Goal: Information Seeking & Learning: Compare options

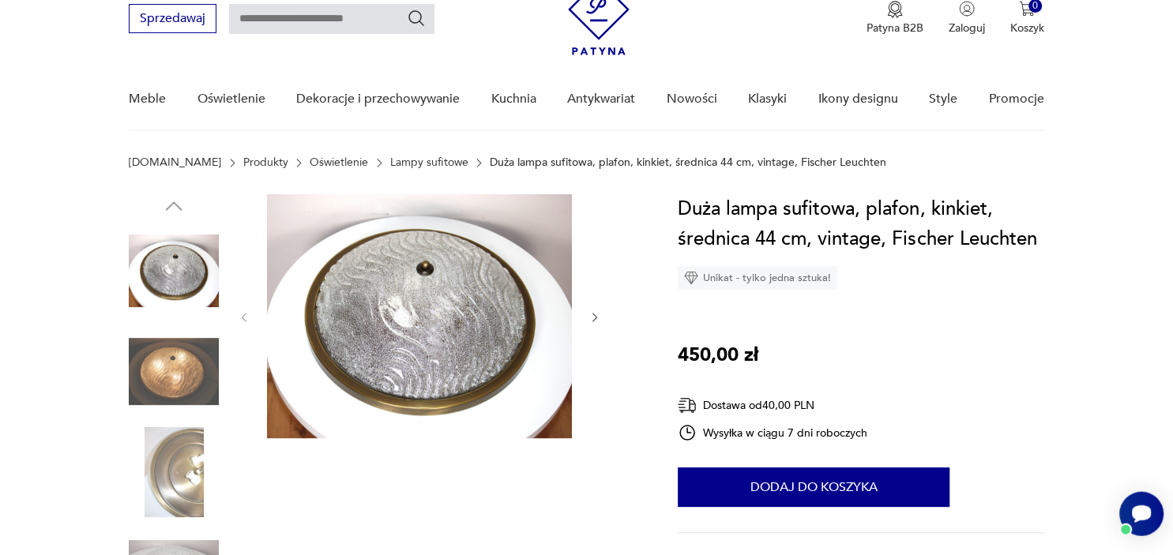
scroll to position [70, 0]
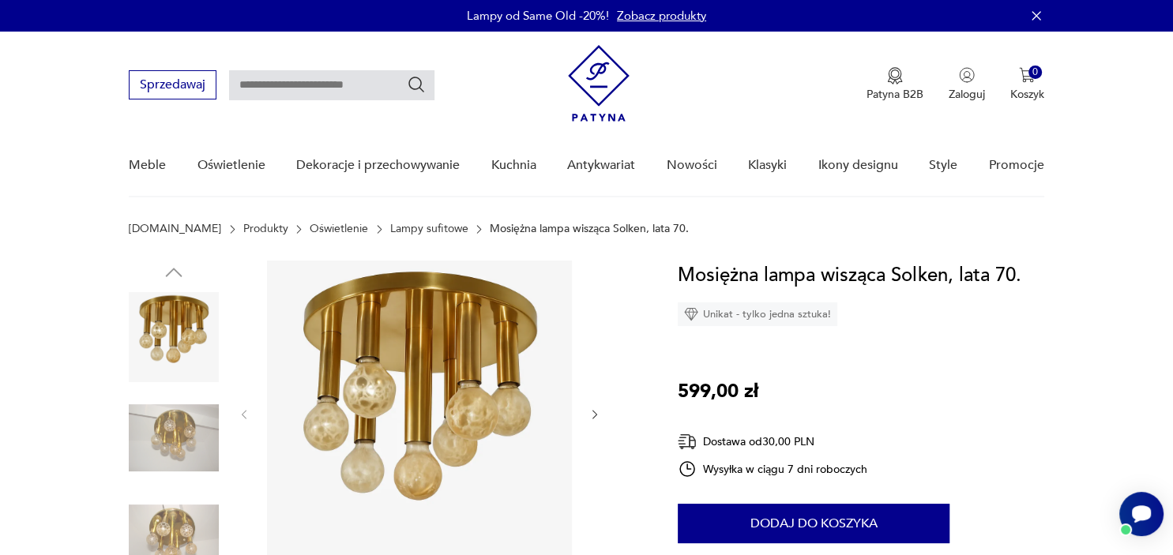
click at [167, 449] on img at bounding box center [174, 438] width 90 height 90
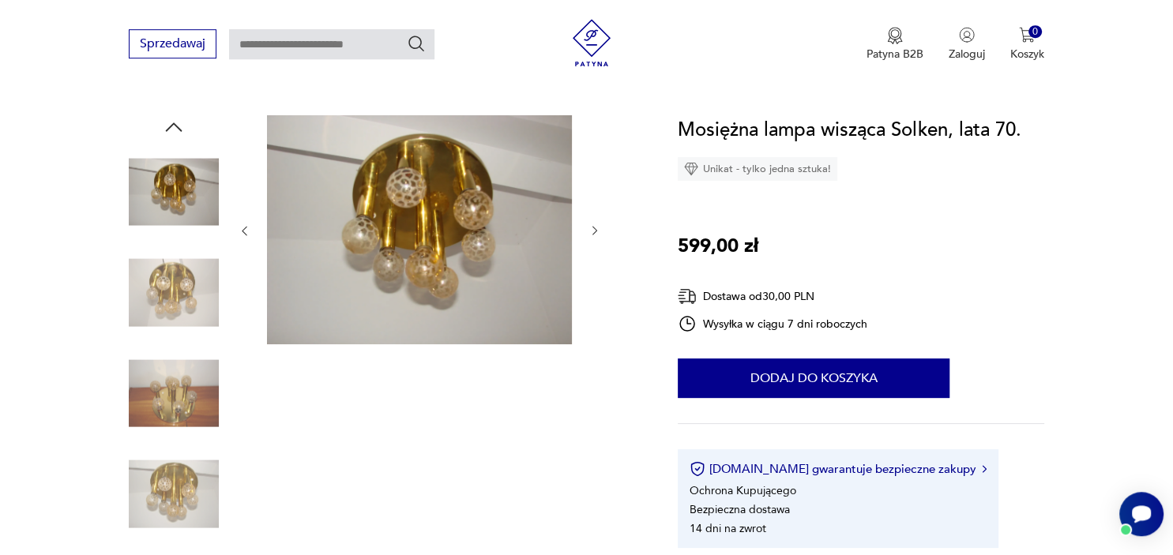
scroll to position [140, 0]
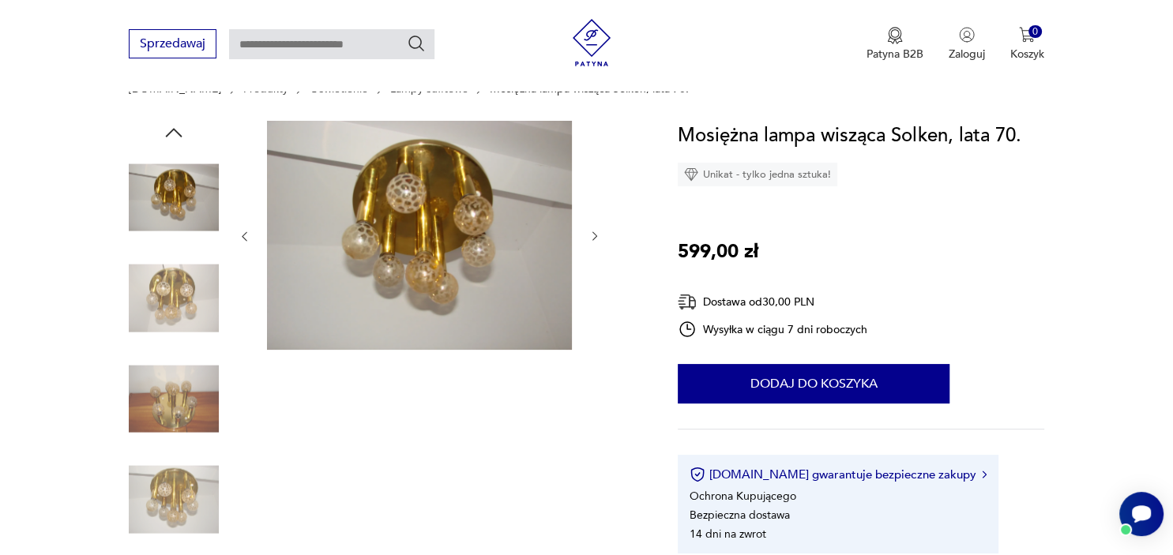
click at [180, 406] on img at bounding box center [174, 399] width 90 height 90
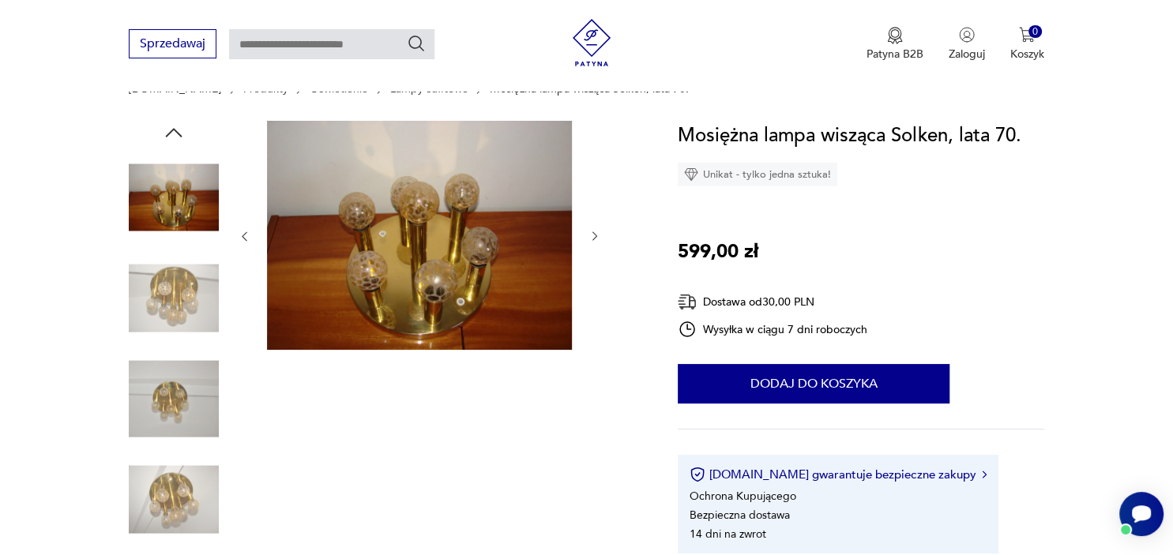
click at [178, 505] on img at bounding box center [174, 500] width 90 height 90
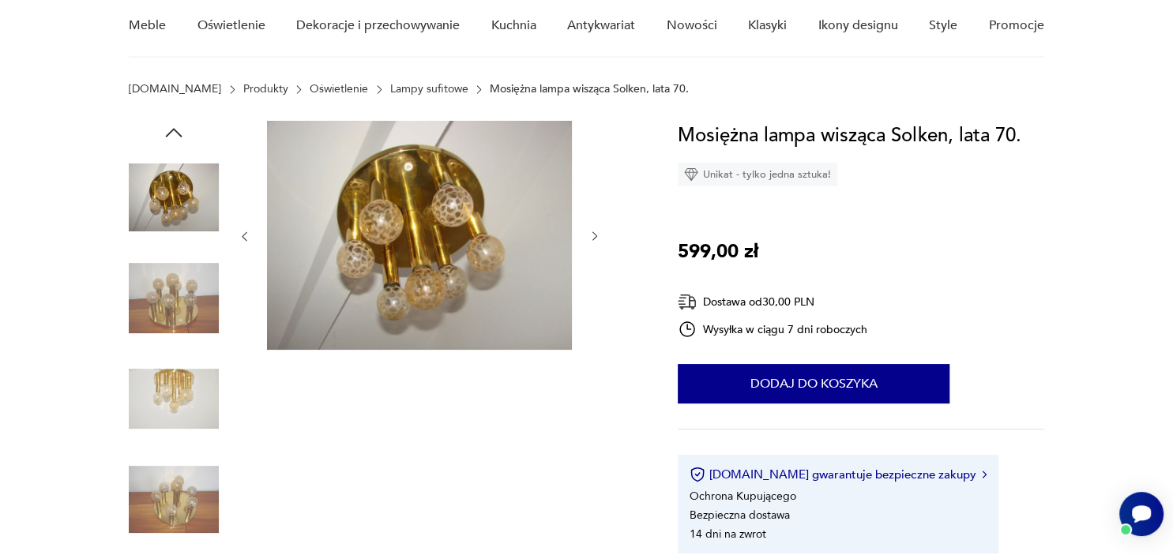
scroll to position [0, 0]
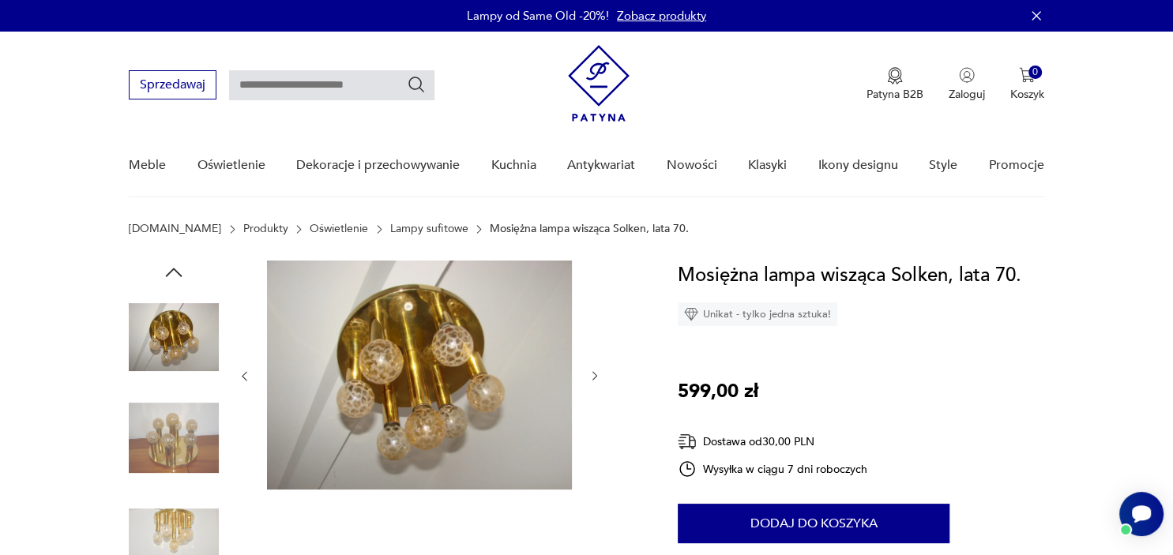
click at [406, 232] on link "Lampy sufitowe" at bounding box center [429, 229] width 78 height 13
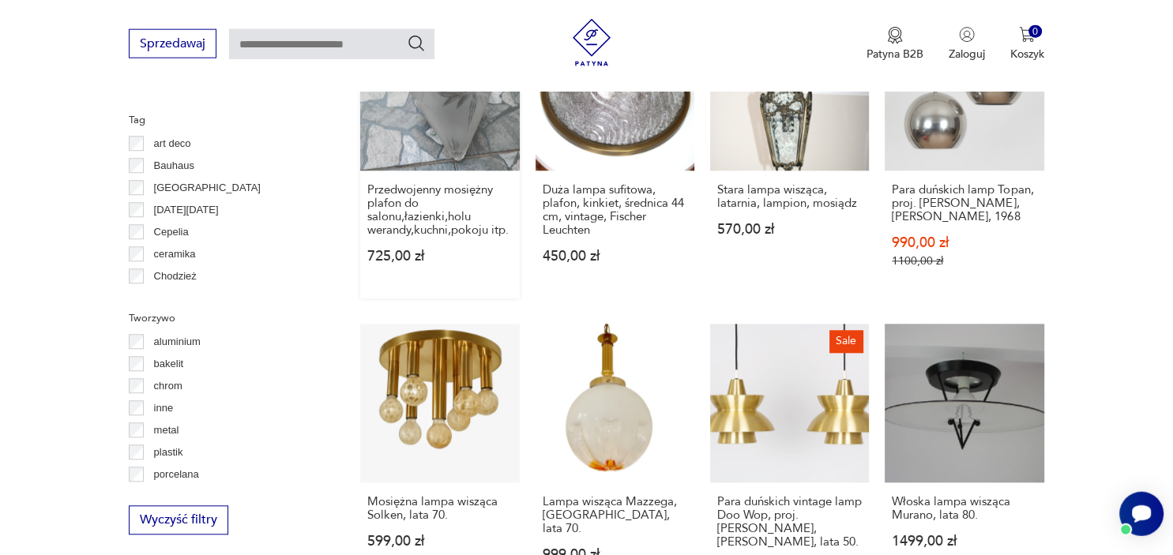
scroll to position [1264, 0]
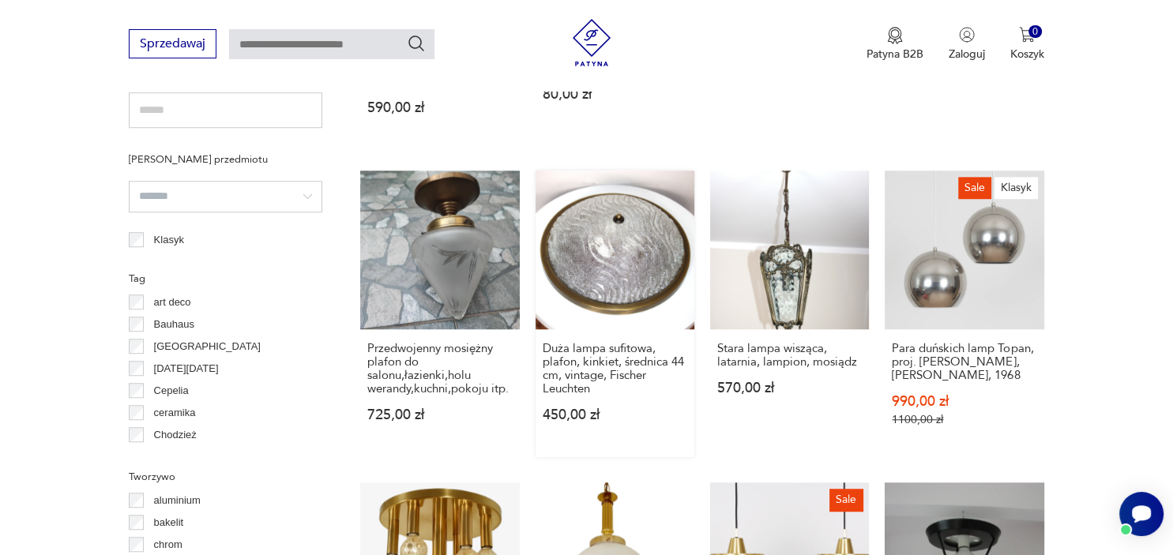
click at [640, 257] on link "Duża lampa sufitowa, plafon, kinkiet, średnica 44 cm, vintage, Fischer Leuchten…" at bounding box center [614, 314] width 159 height 287
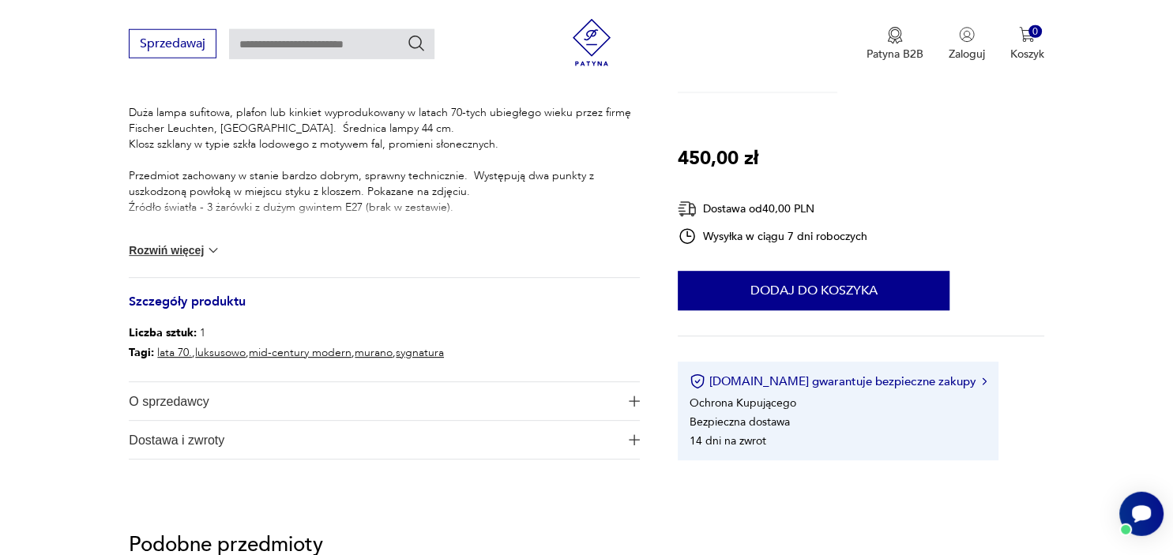
scroll to position [672, 0]
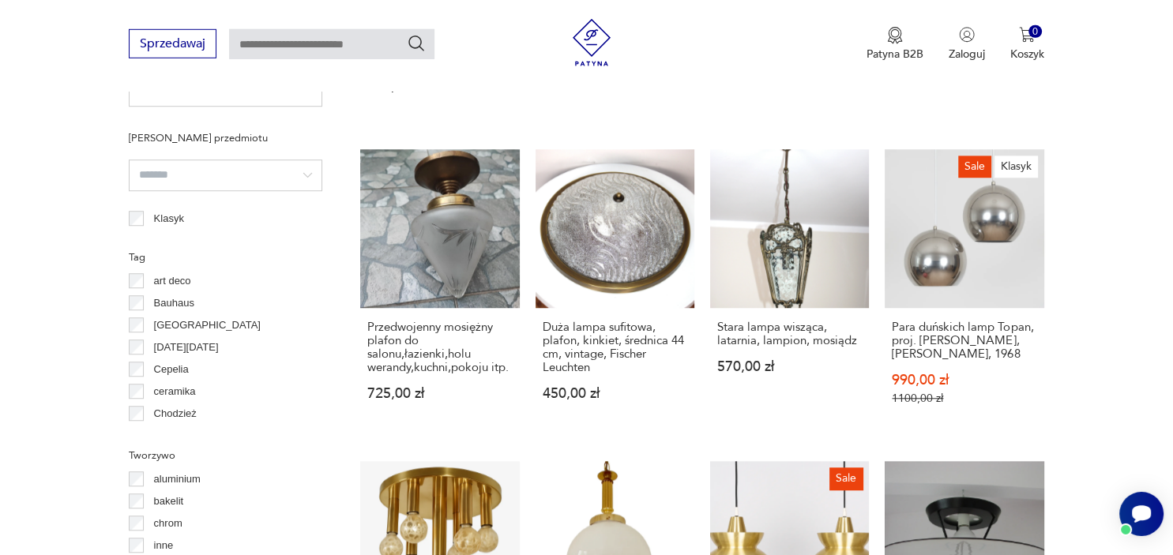
scroll to position [1130, 0]
click at [144, 282] on label "art deco" at bounding box center [167, 280] width 47 height 22
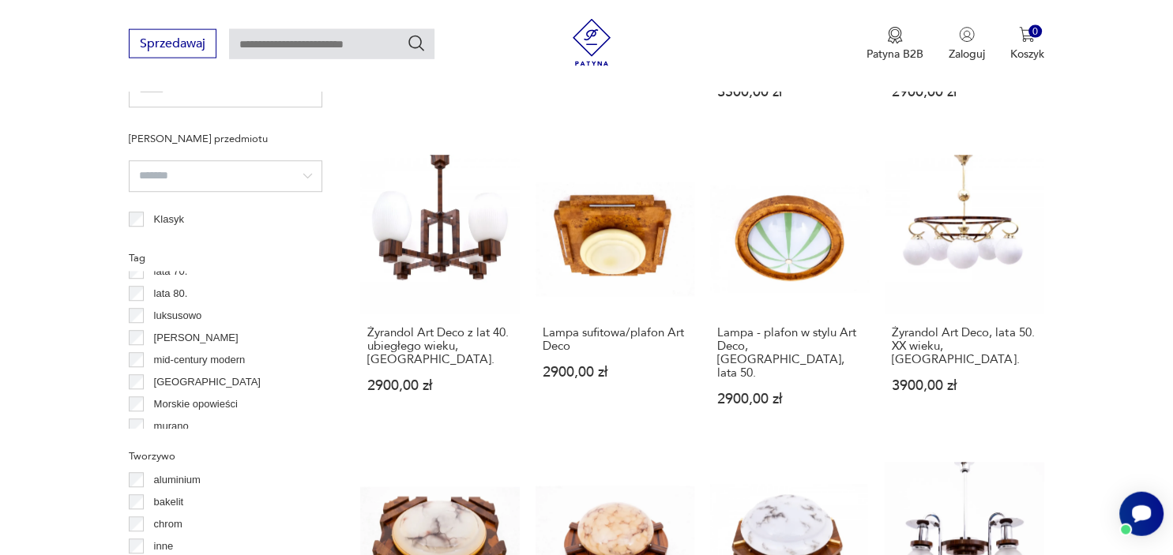
scroll to position [567, 0]
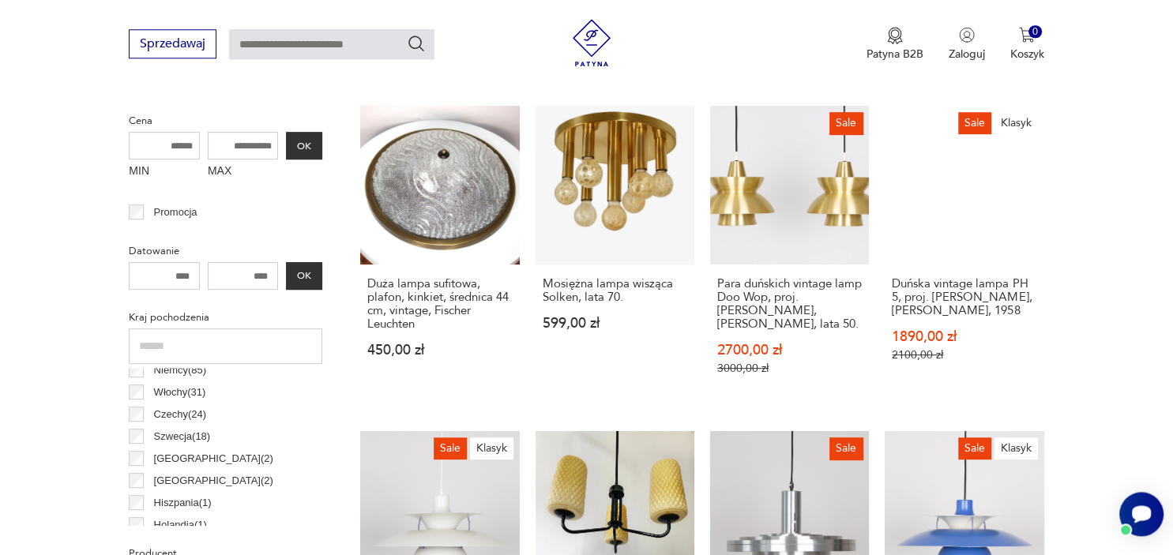
scroll to position [561, 0]
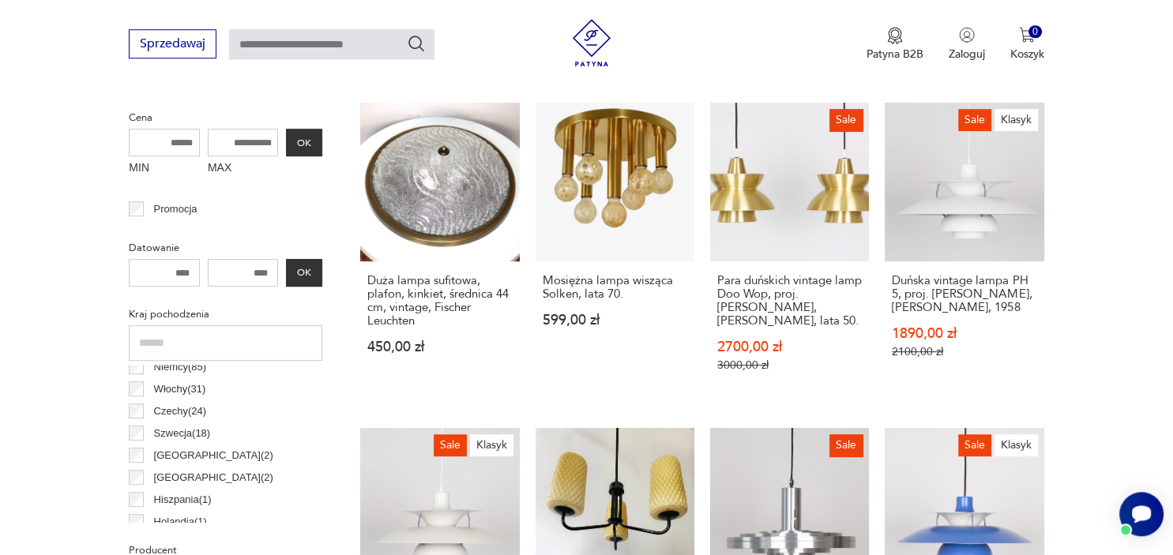
click at [250, 143] on input "MAX" at bounding box center [243, 143] width 71 height 28
type input "***"
click at [302, 138] on button "OK" at bounding box center [304, 143] width 36 height 28
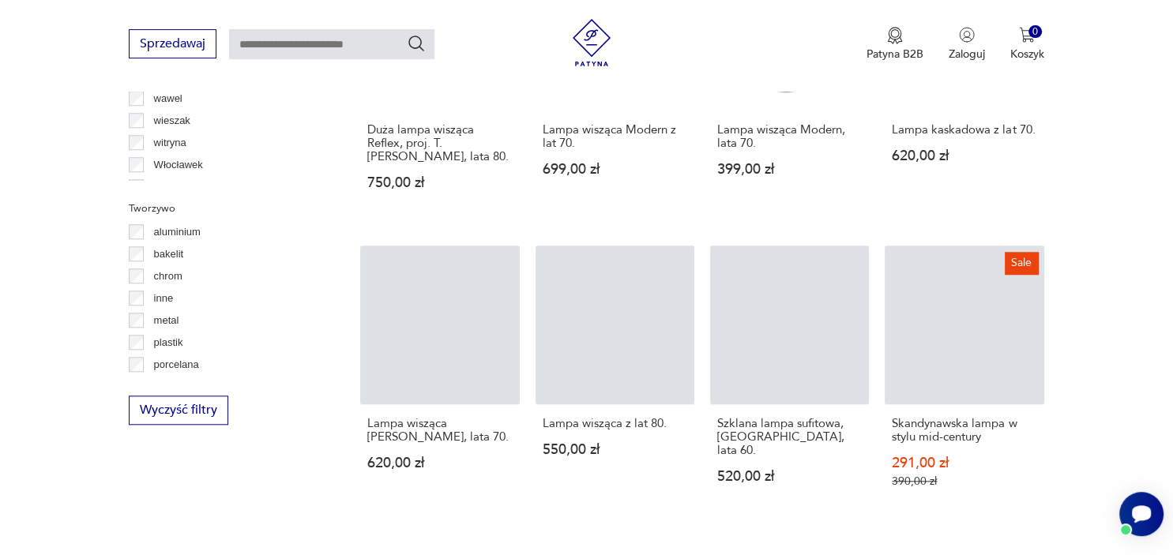
scroll to position [1375, 0]
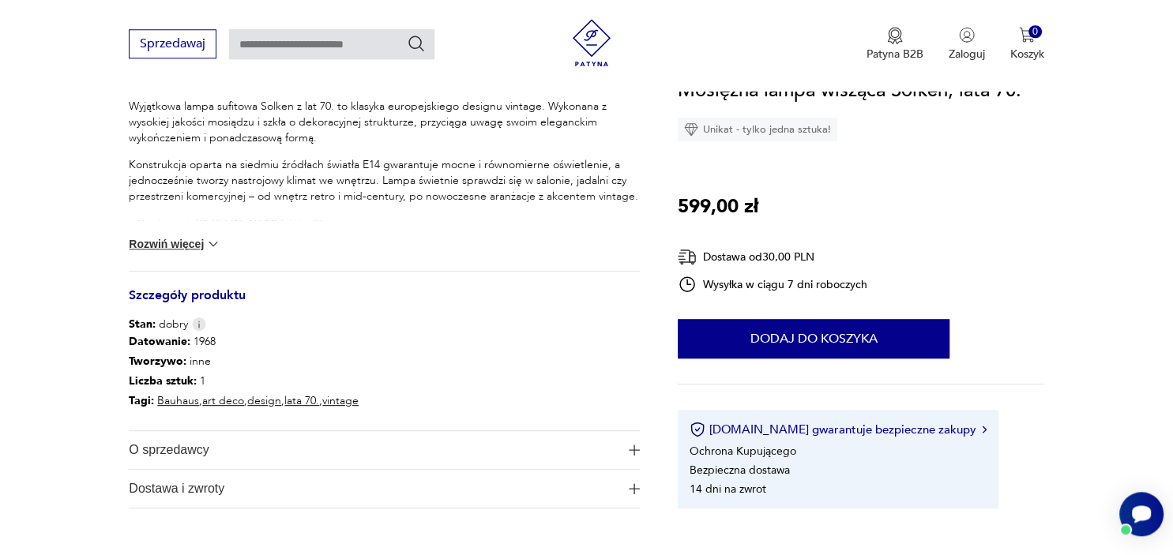
scroll to position [676, 0]
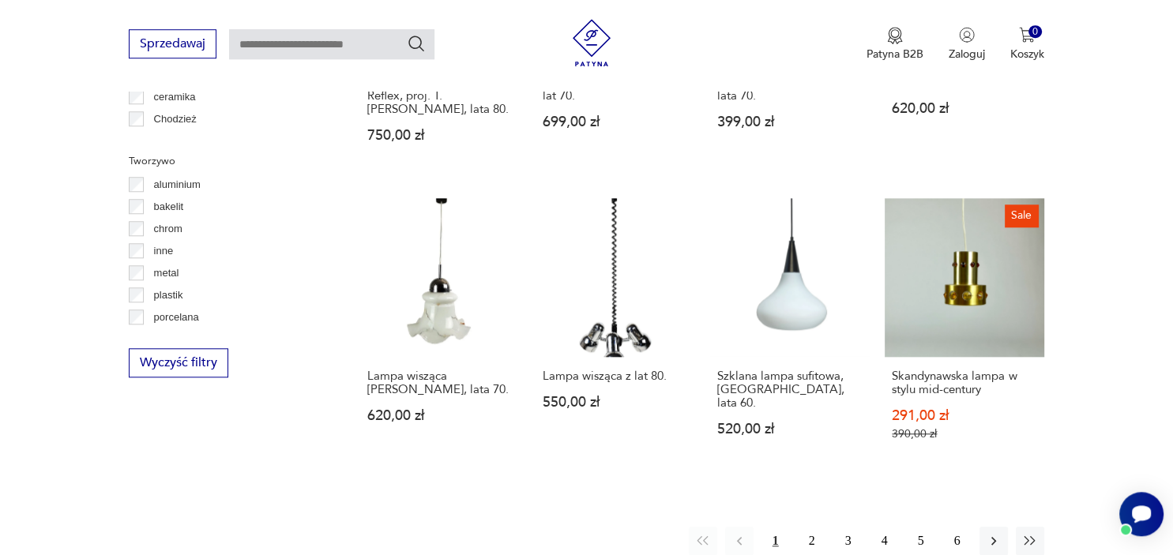
scroll to position [1441, 0]
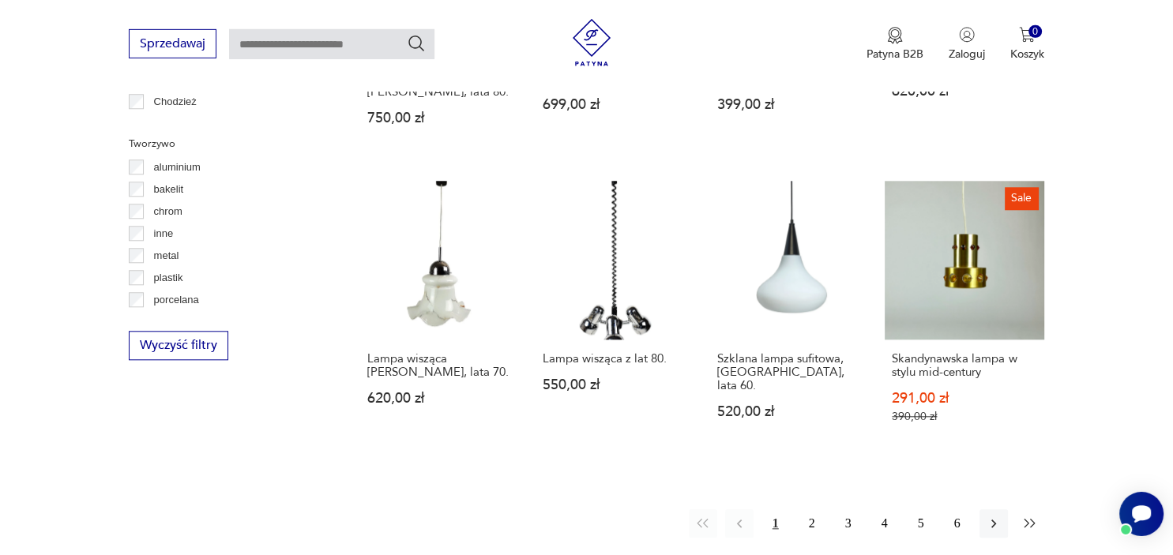
click at [1023, 532] on button "button" at bounding box center [1030, 523] width 28 height 28
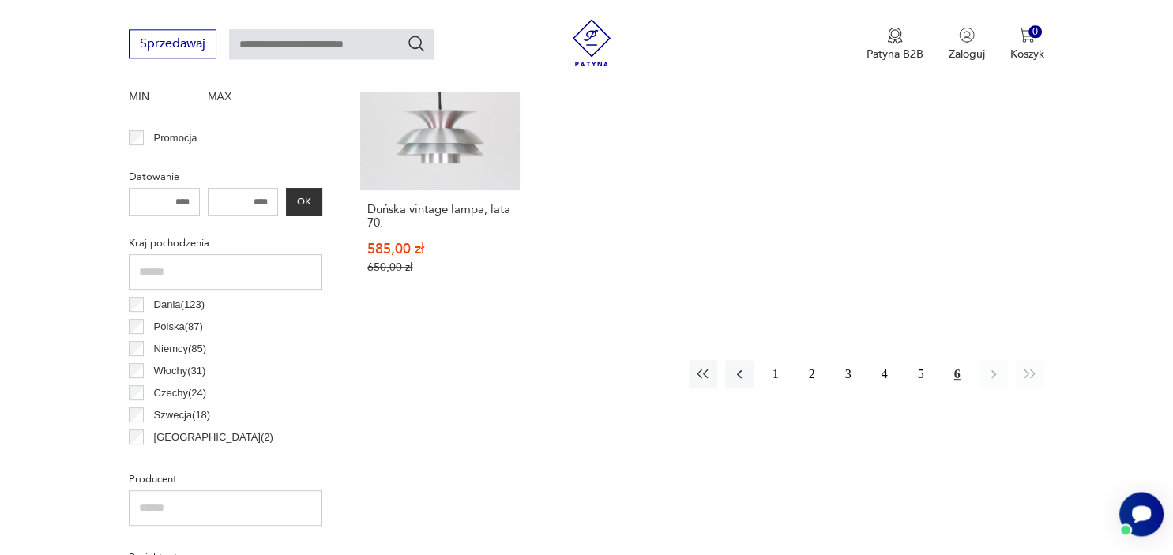
scroll to position [631, 0]
click at [811, 377] on button "2" at bounding box center [812, 375] width 28 height 28
click at [810, 378] on button "2" at bounding box center [812, 375] width 28 height 28
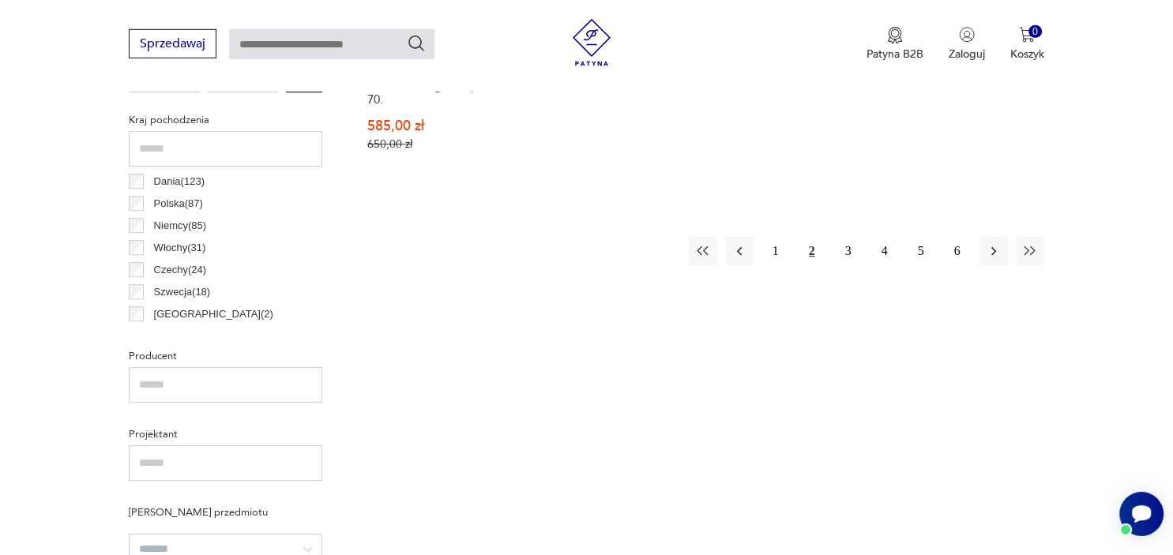
scroll to position [755, 0]
click at [810, 252] on button "2" at bounding box center [812, 251] width 28 height 28
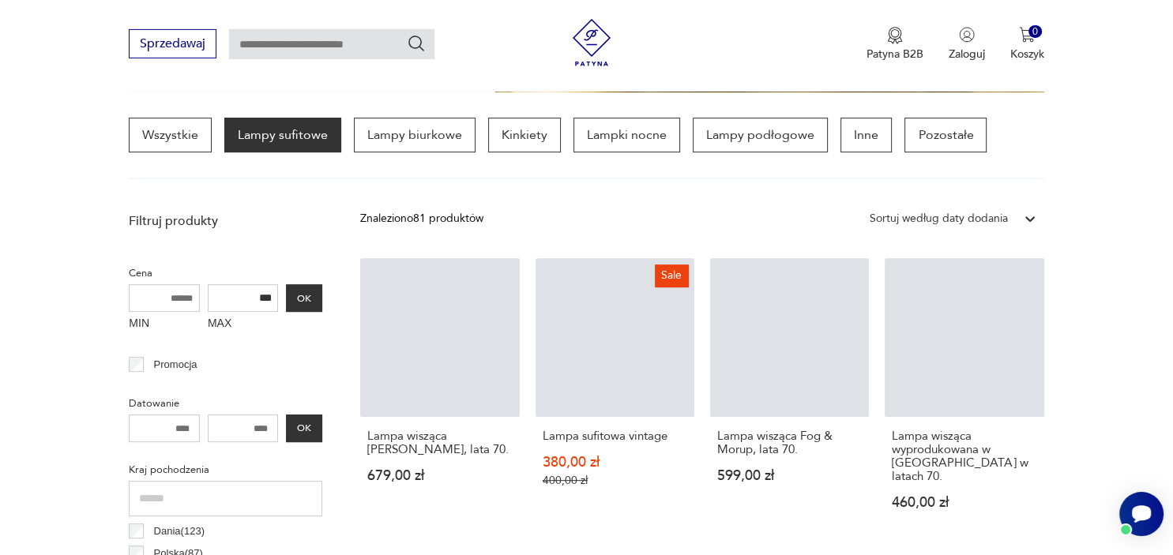
scroll to position [400, 0]
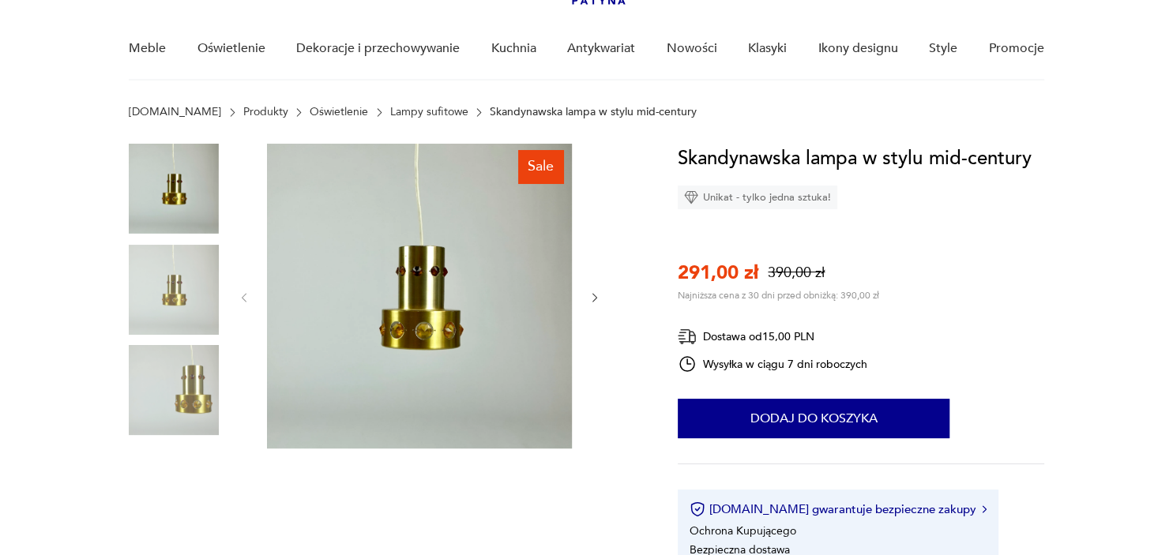
scroll to position [117, 0]
click at [178, 383] on img at bounding box center [174, 390] width 90 height 90
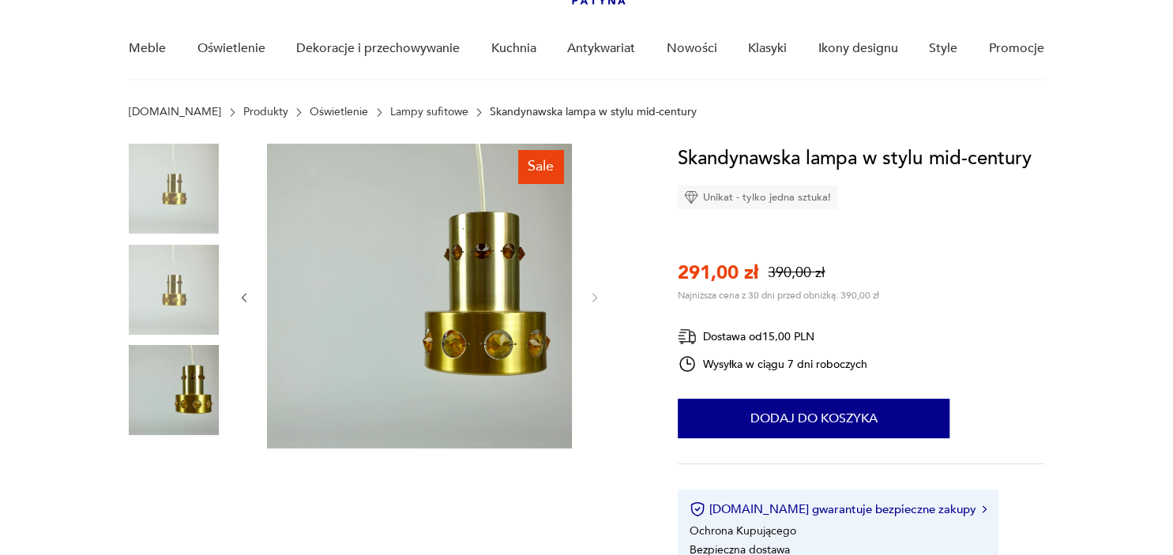
click at [447, 330] on img at bounding box center [419, 296] width 305 height 305
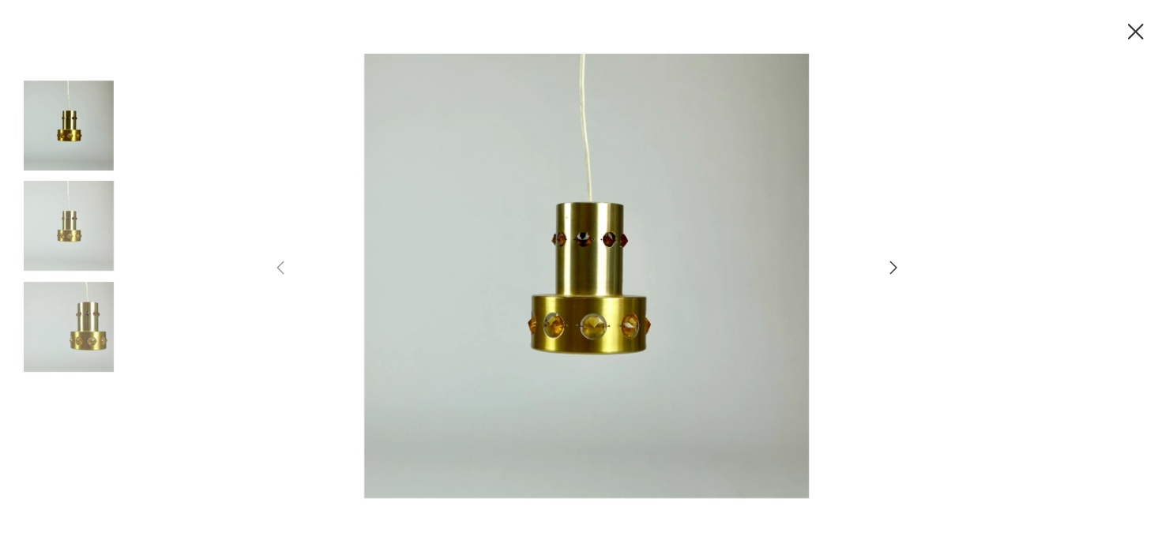
click at [1138, 27] on icon "button" at bounding box center [1135, 32] width 28 height 28
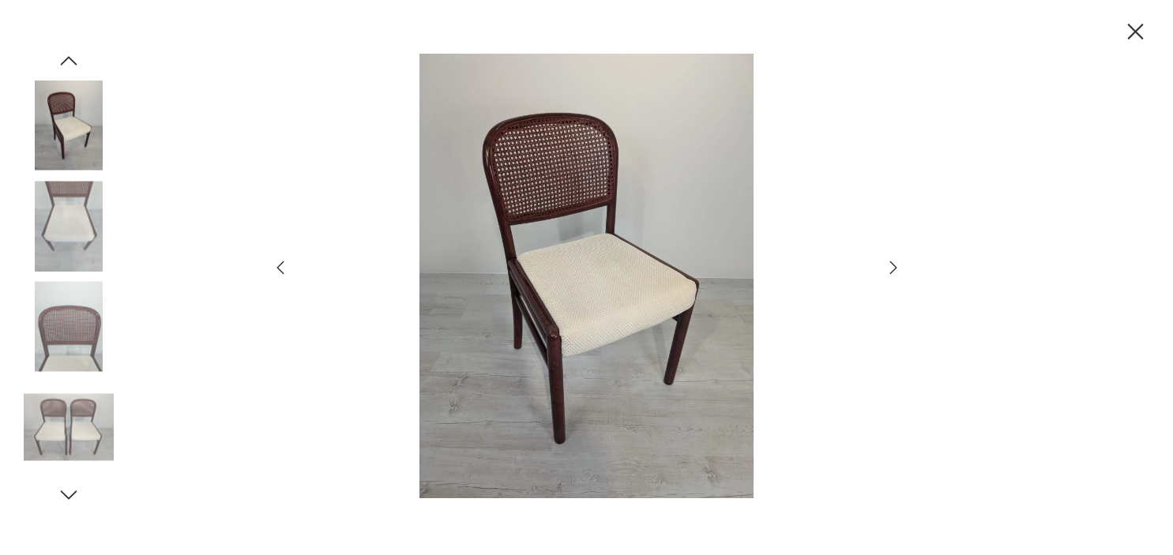
scroll to position [133, 0]
click at [1136, 43] on icon "button" at bounding box center [1135, 32] width 28 height 28
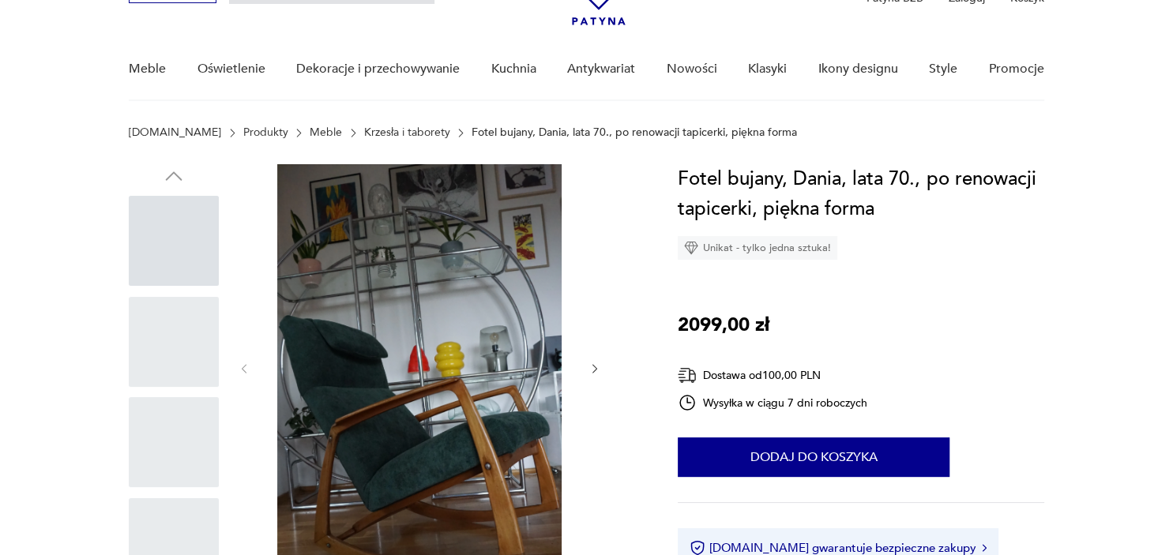
scroll to position [96, 0]
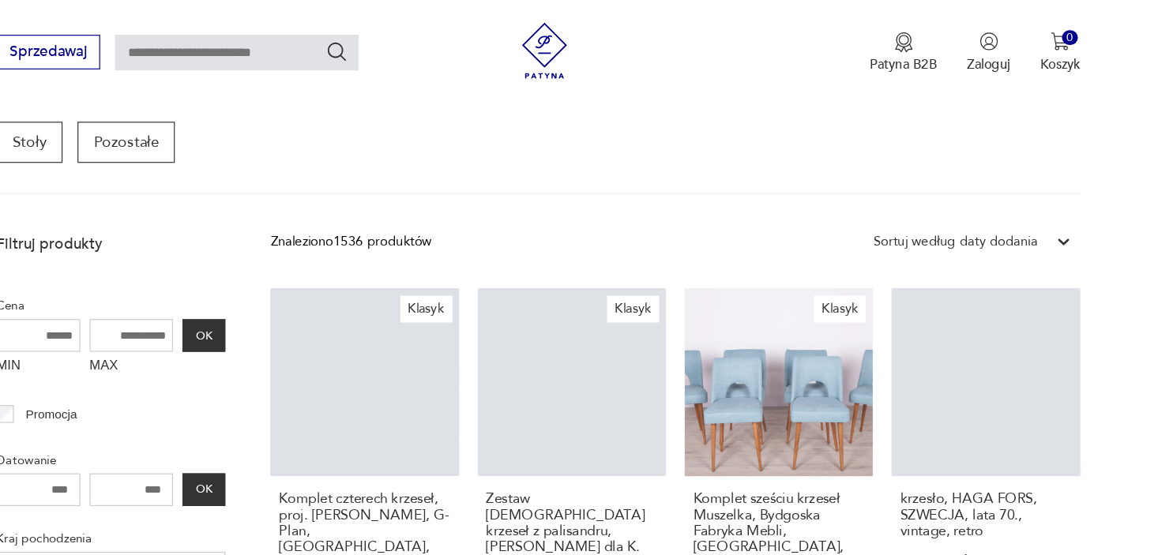
scroll to position [467, 0]
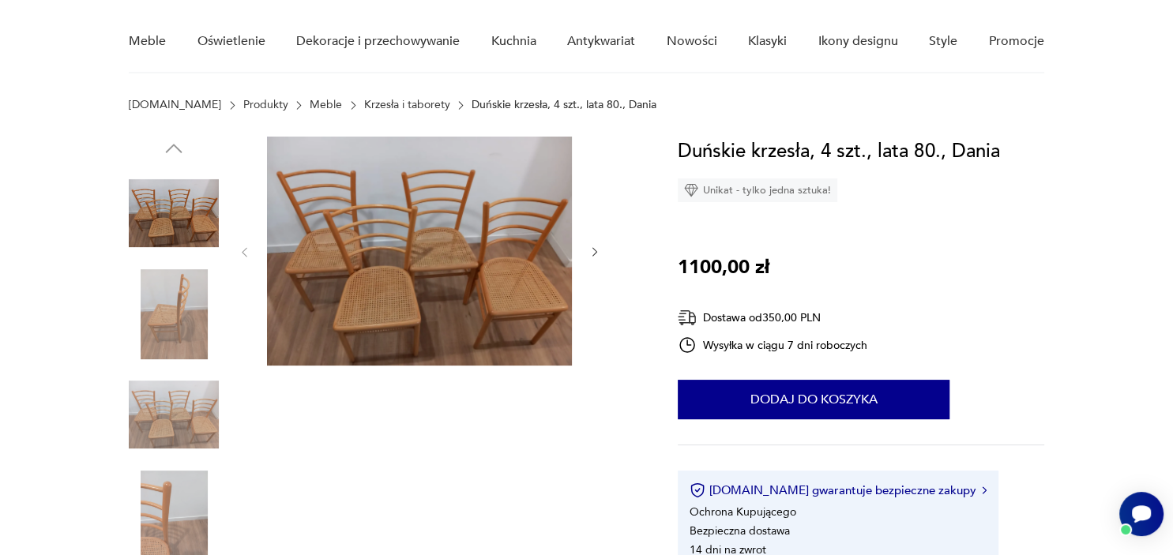
click at [183, 305] on img at bounding box center [174, 314] width 90 height 90
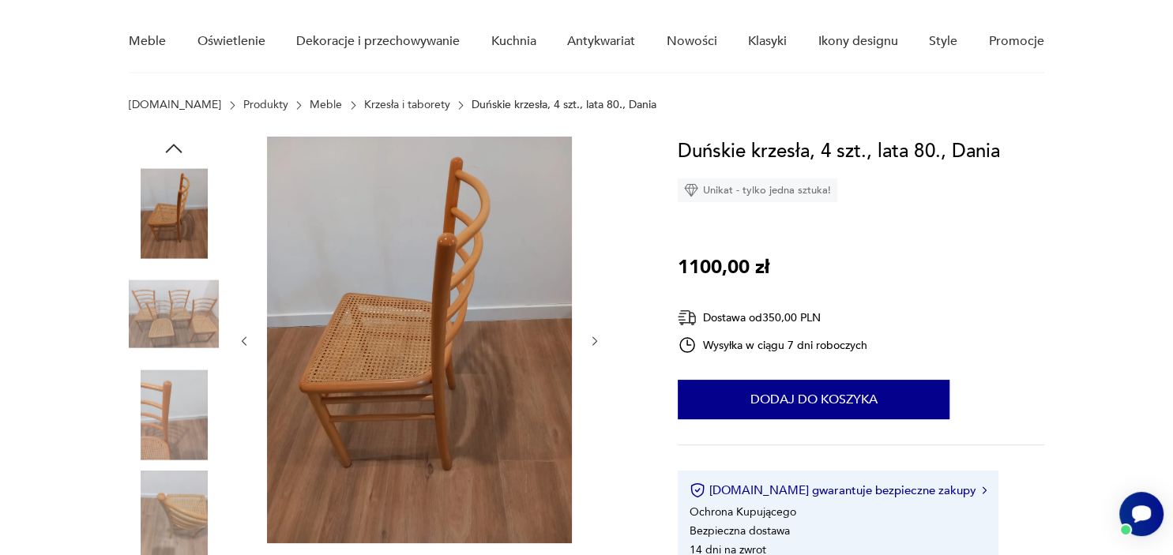
click at [175, 390] on img at bounding box center [174, 415] width 90 height 90
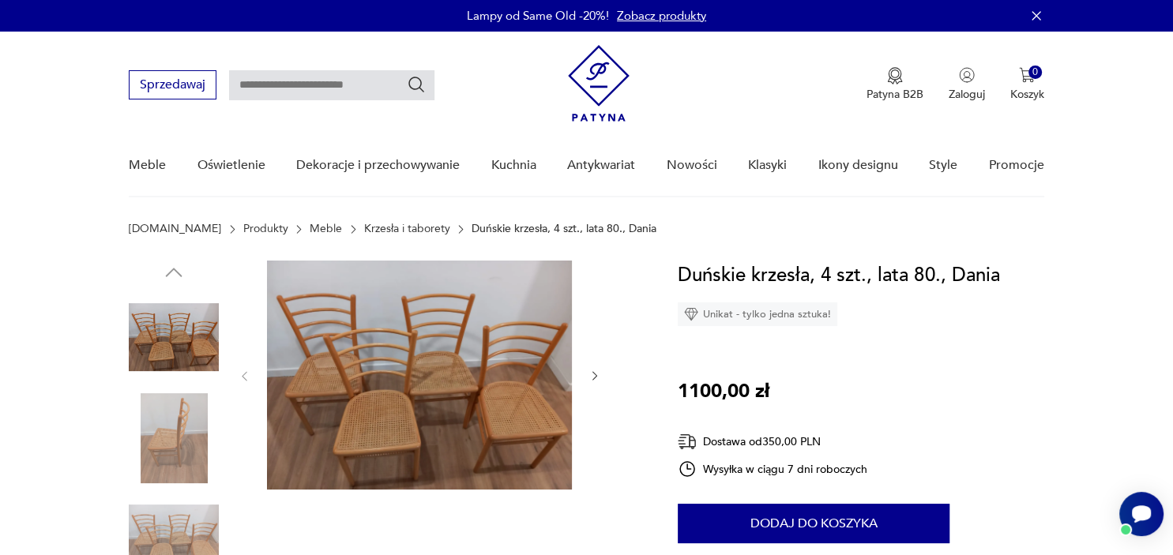
click at [364, 229] on link "Krzesła i taborety" at bounding box center [407, 229] width 86 height 13
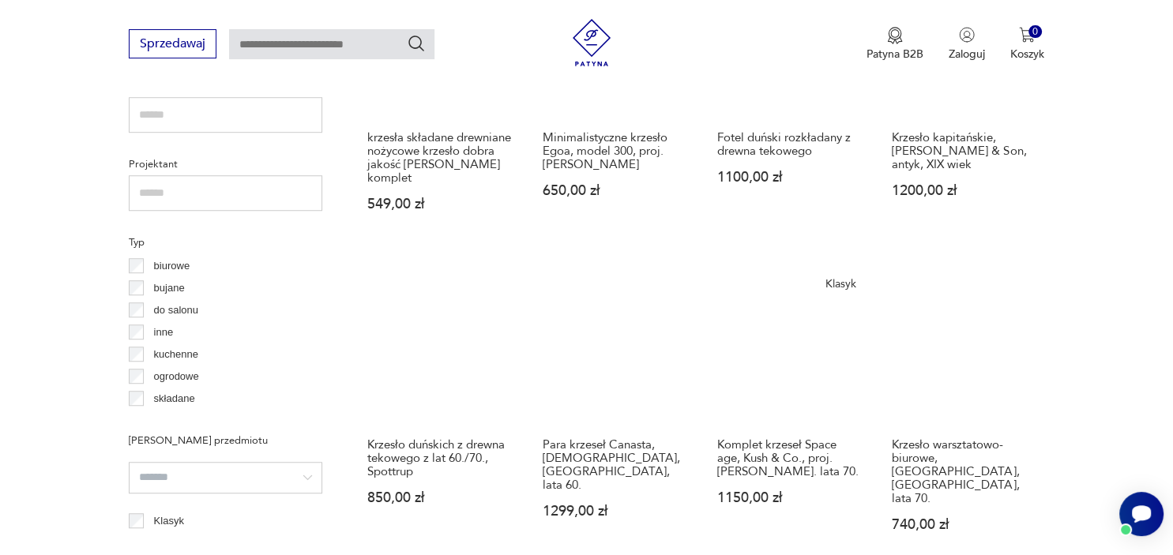
scroll to position [1075, 0]
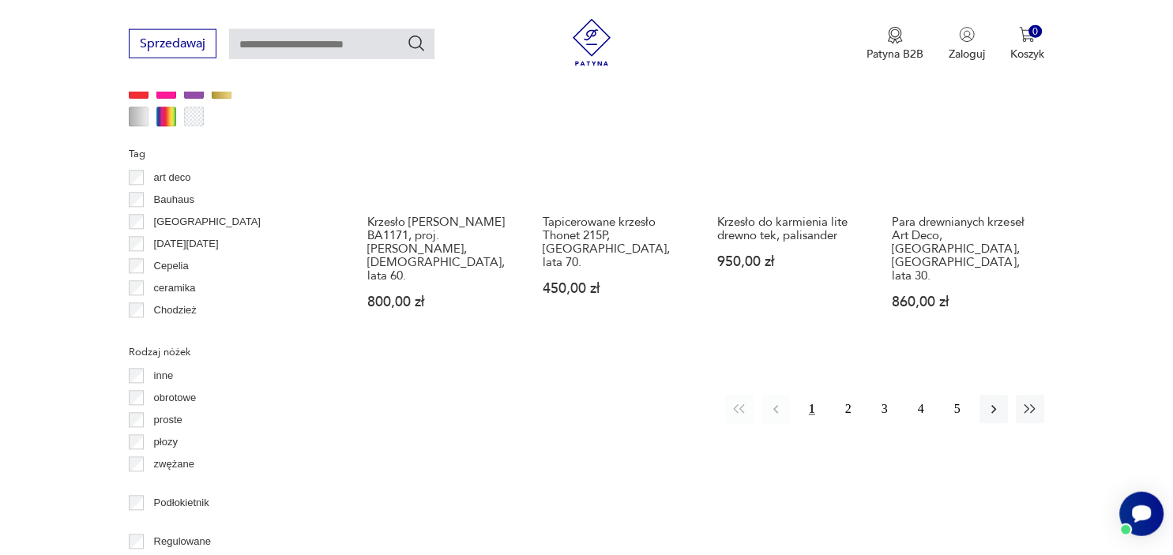
scroll to position [1646, 0]
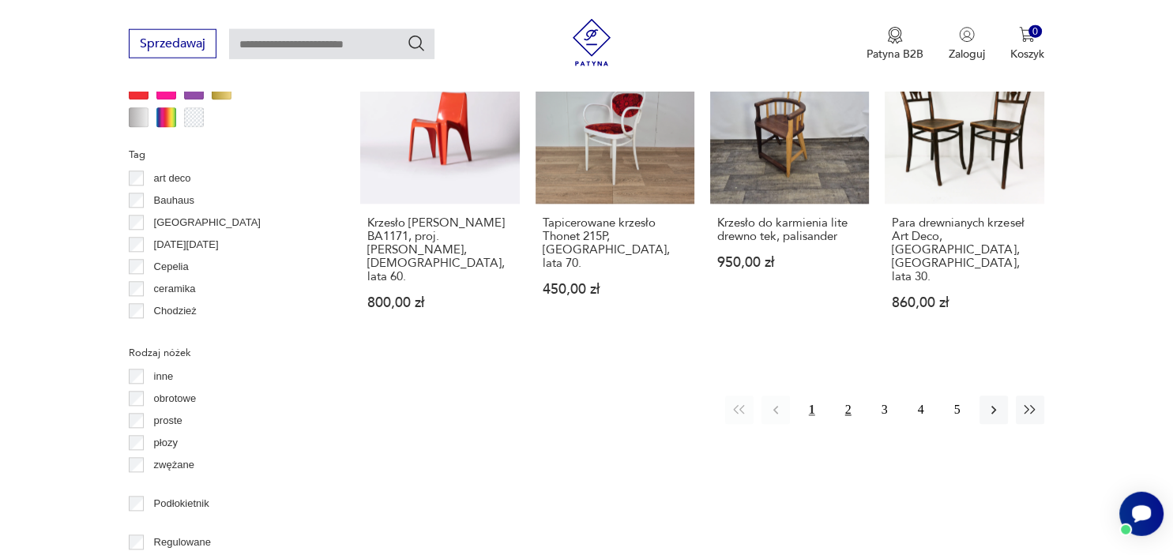
click at [855, 396] on button "2" at bounding box center [848, 410] width 28 height 28
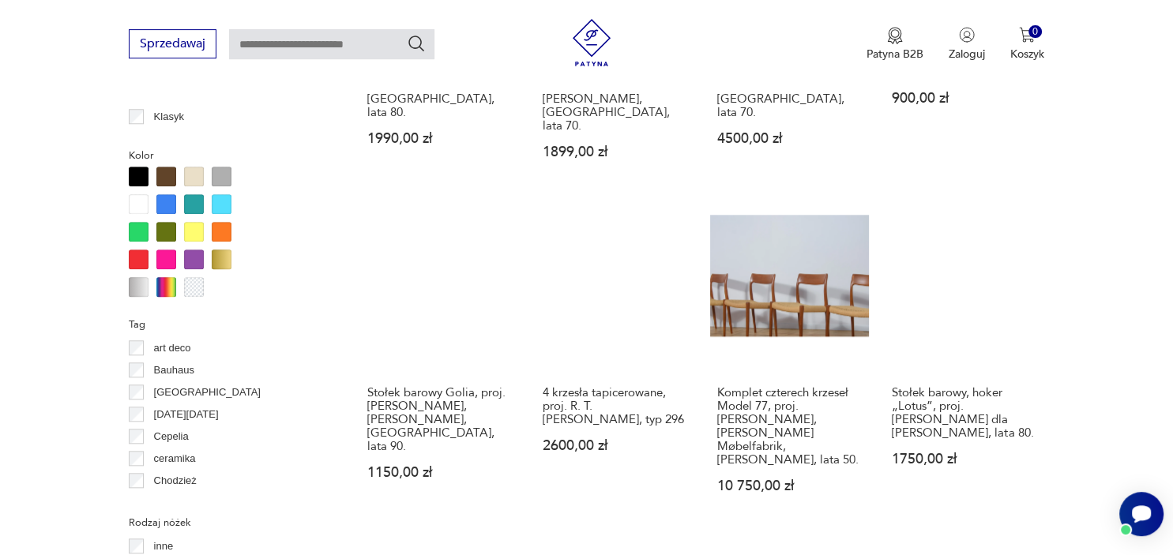
scroll to position [1481, 0]
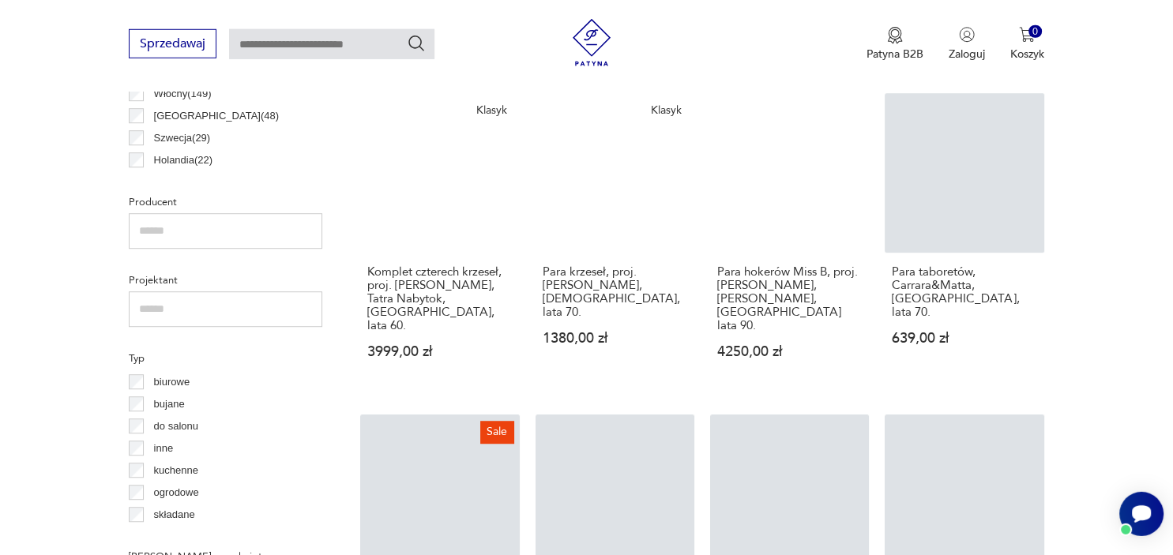
scroll to position [957, 0]
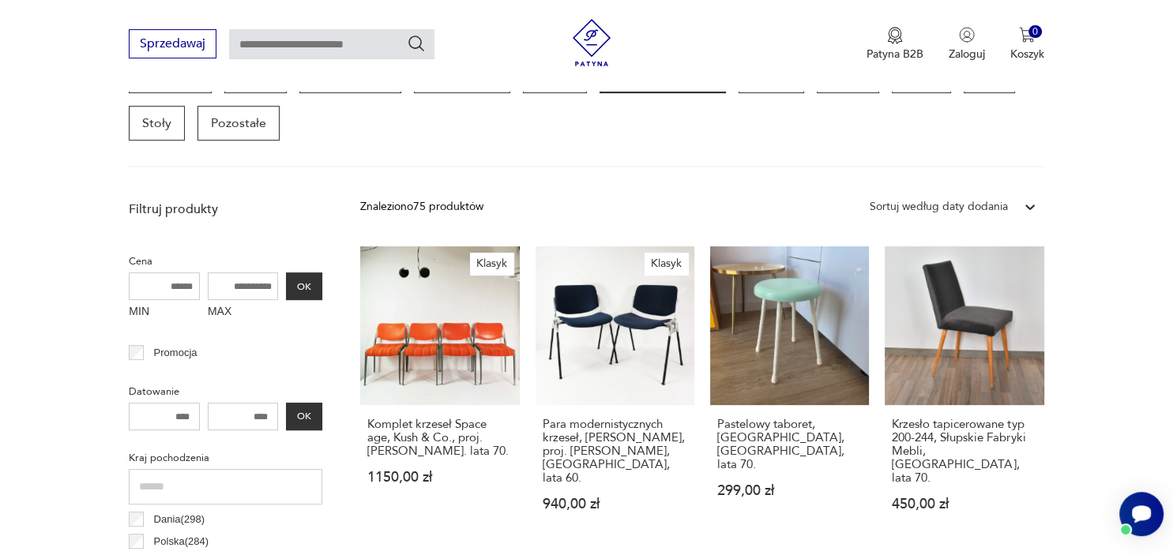
scroll to position [476, 0]
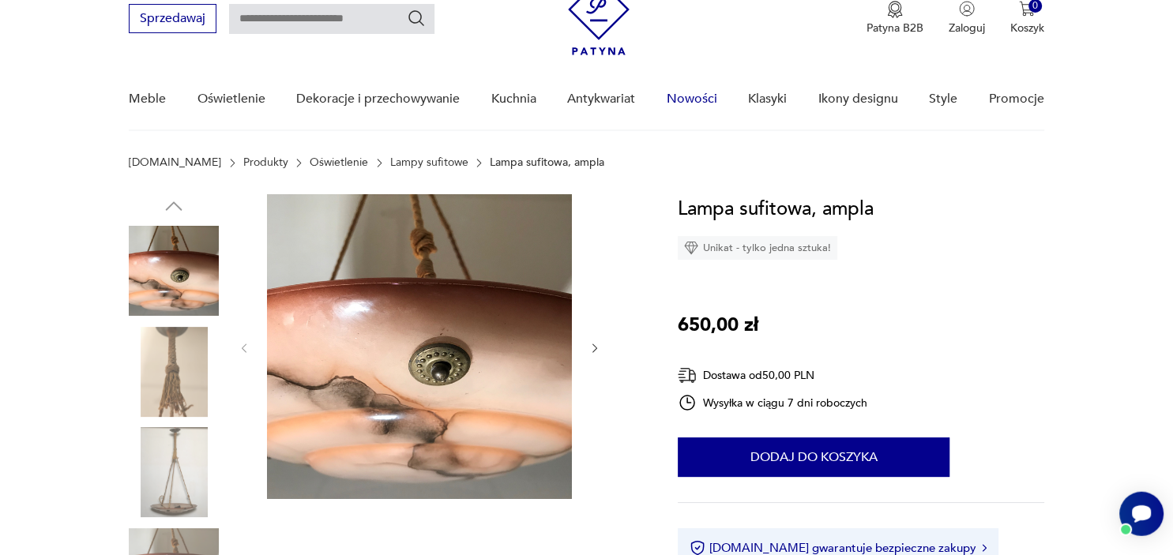
scroll to position [73, 0]
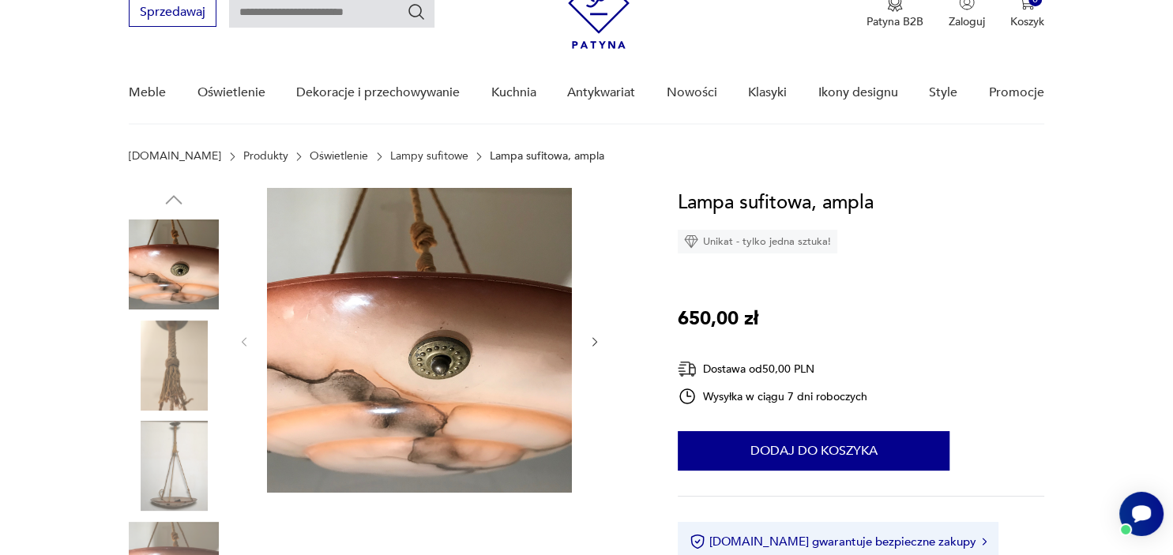
click at [186, 366] on img at bounding box center [174, 366] width 90 height 90
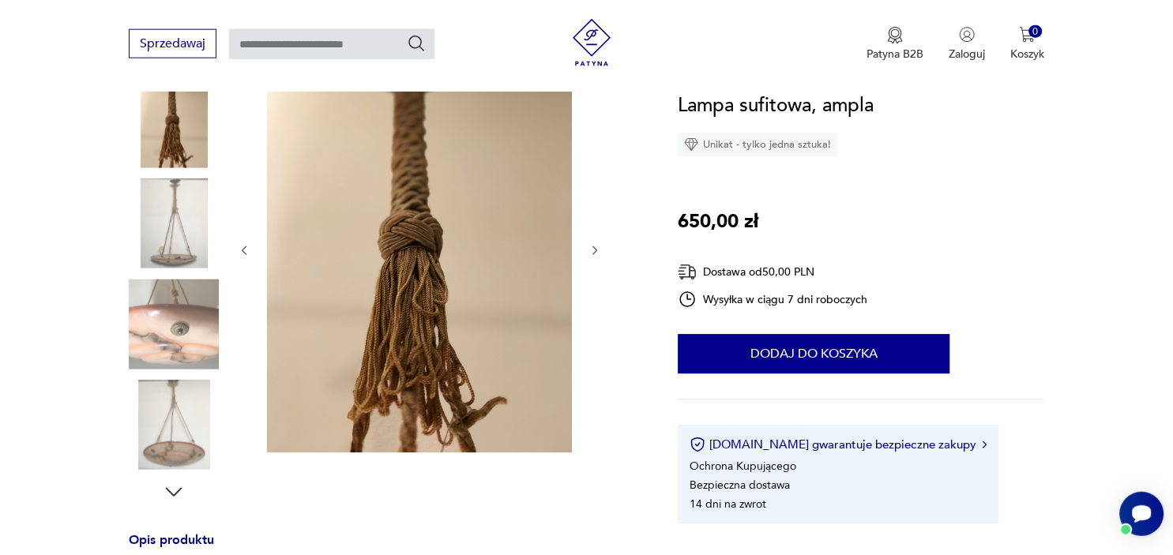
scroll to position [227, 0]
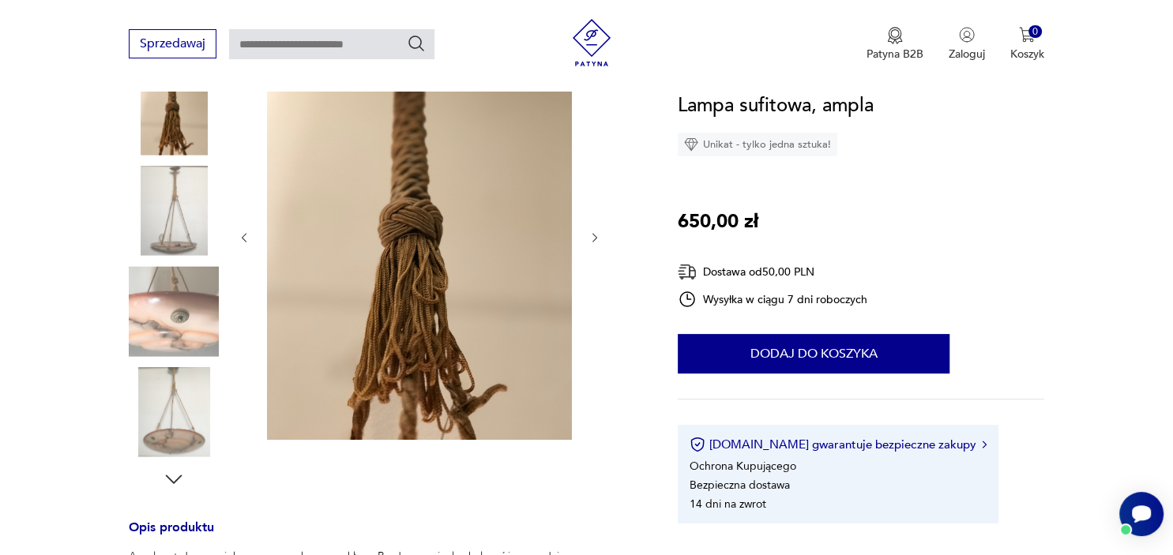
click at [194, 307] on img at bounding box center [174, 311] width 90 height 90
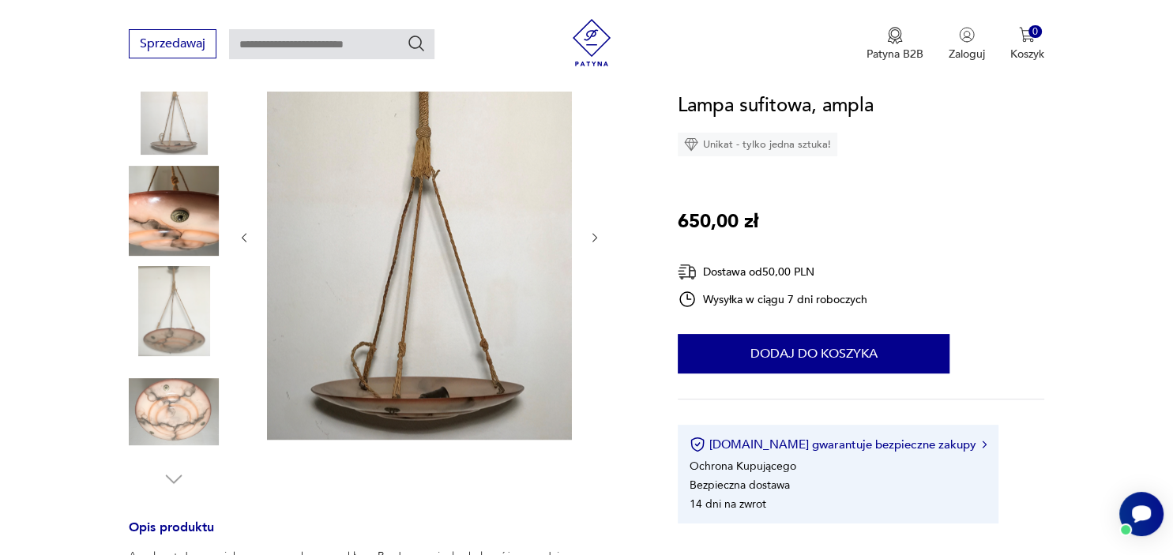
click at [181, 406] on img at bounding box center [174, 412] width 90 height 90
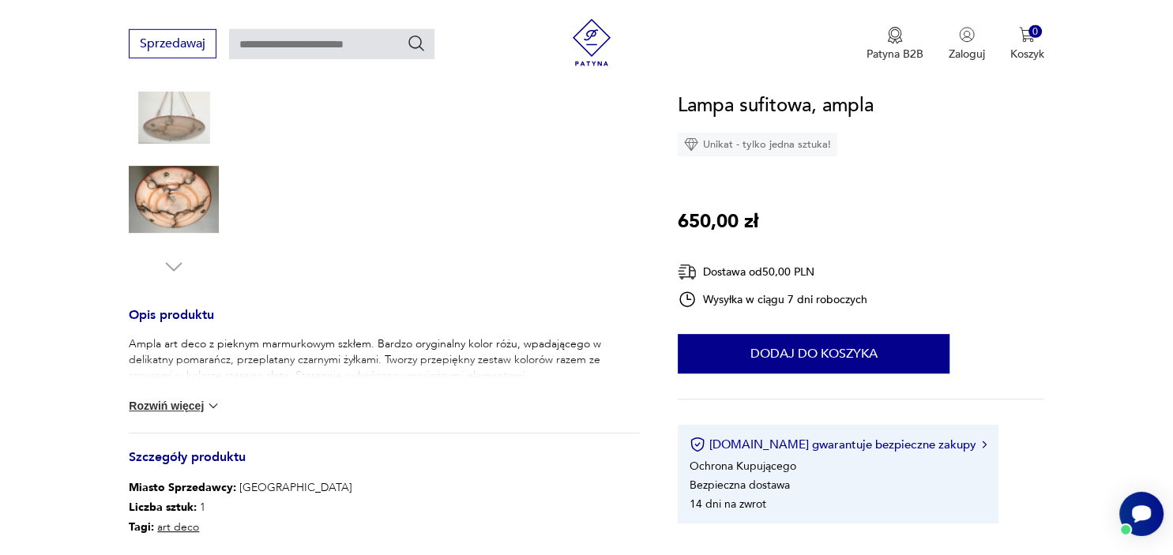
scroll to position [465, 0]
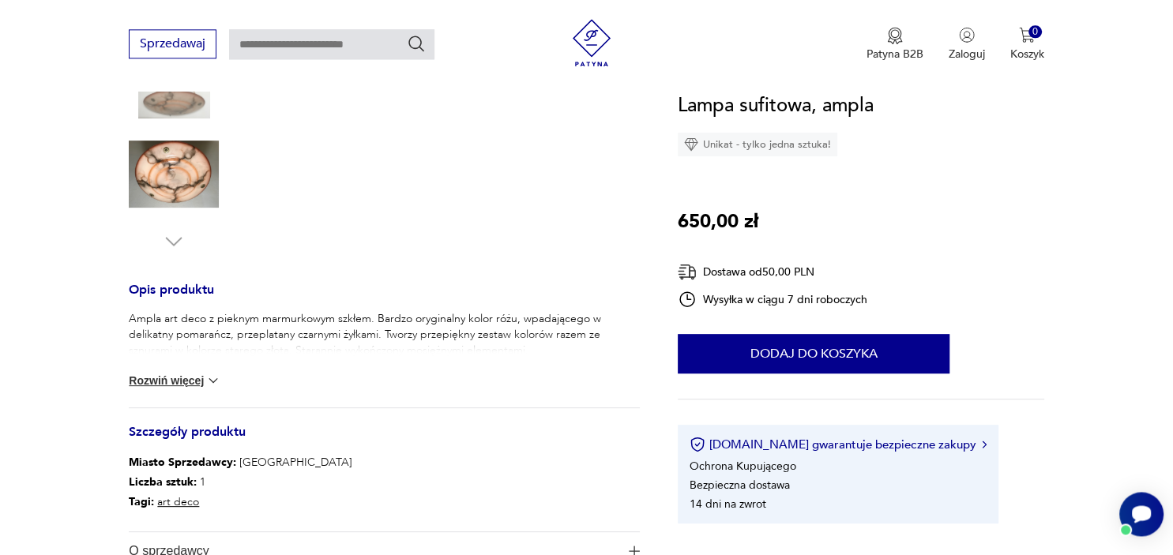
click at [216, 379] on img at bounding box center [213, 381] width 16 height 16
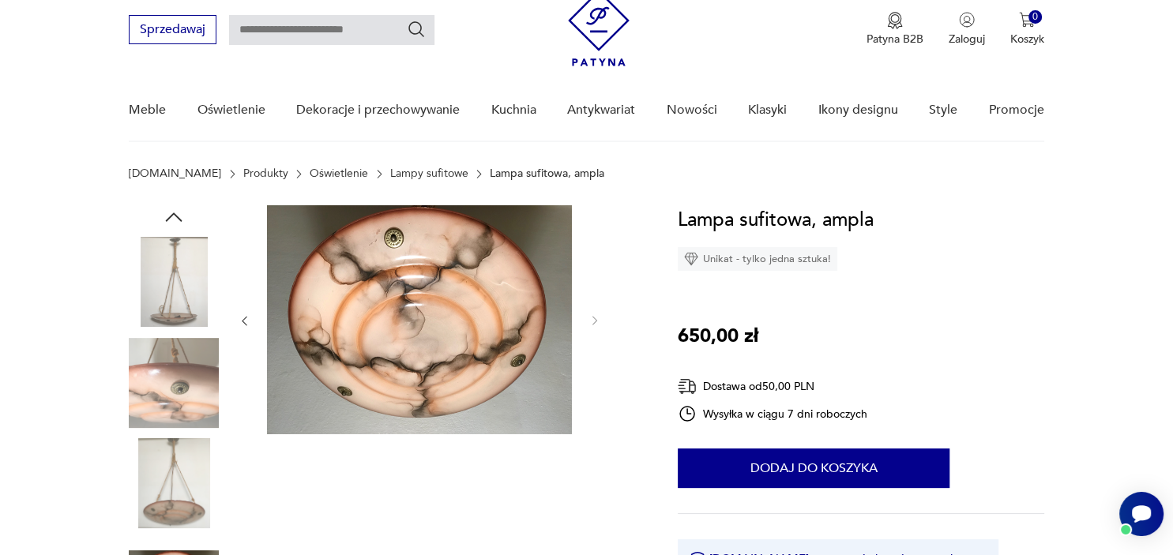
scroll to position [52, 0]
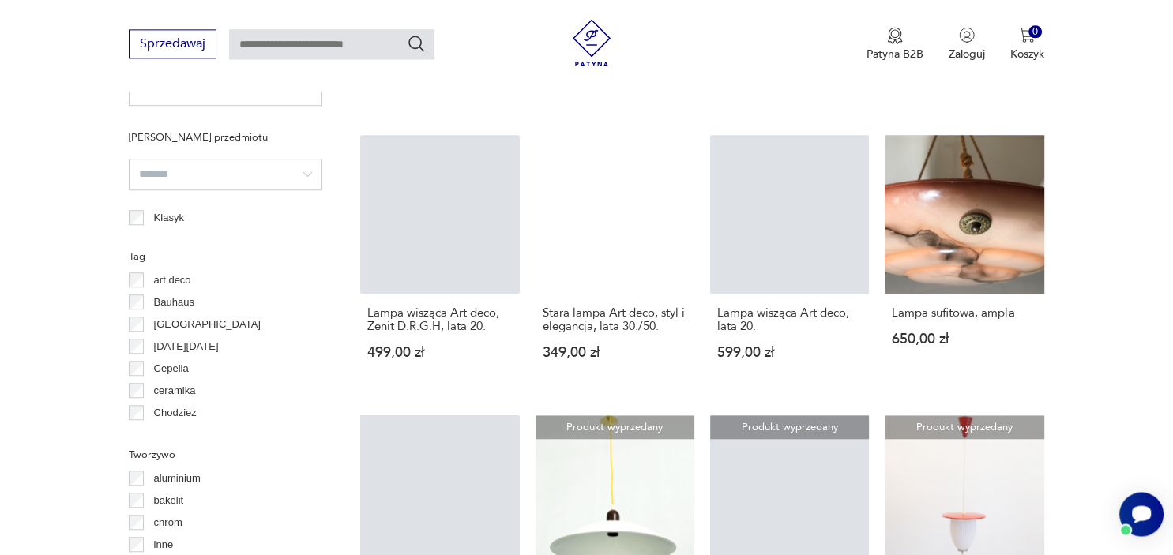
scroll to position [1101, 0]
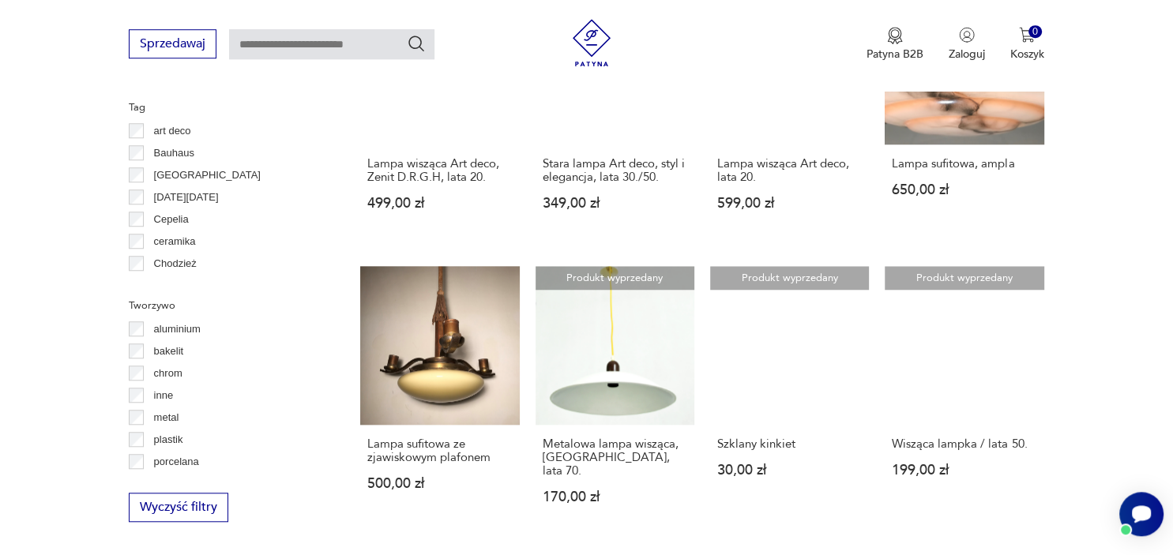
scroll to position [1282, 0]
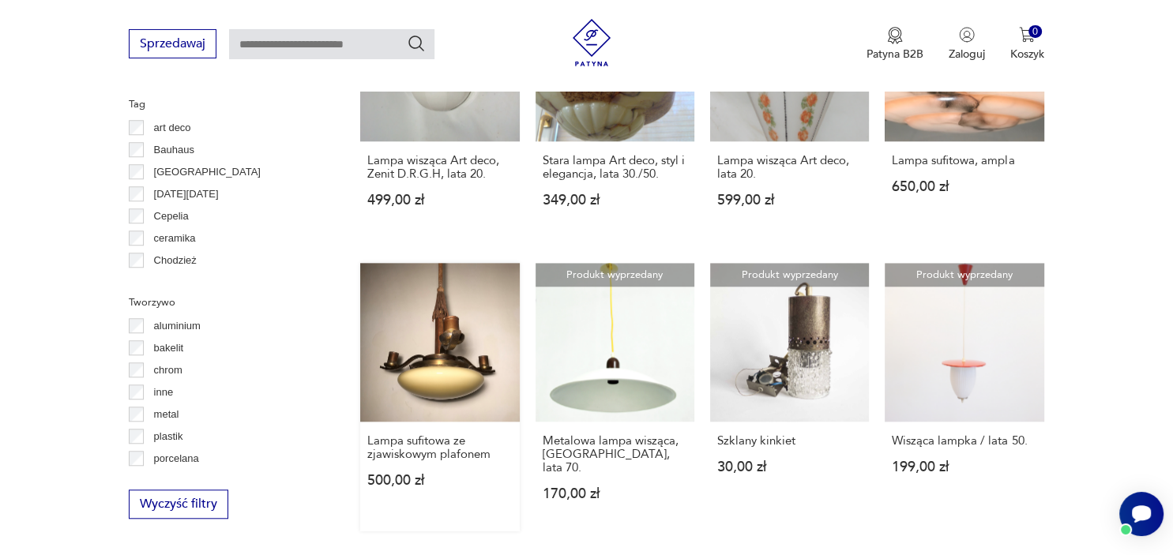
click at [425, 339] on link "Lampa sufitowa ze zjawiskowym plafonem 500,00 zł" at bounding box center [439, 397] width 159 height 268
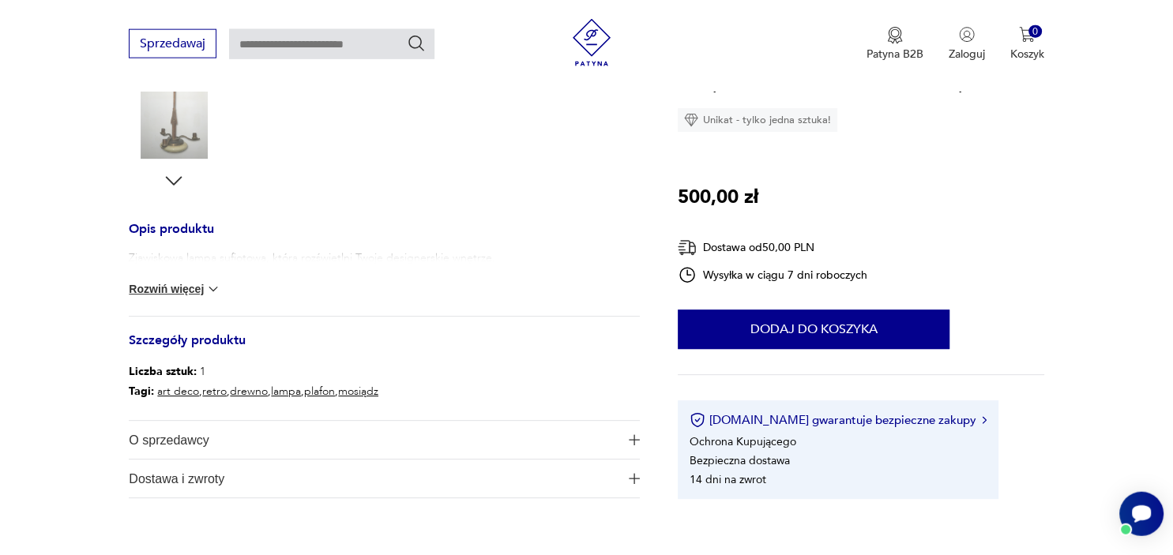
scroll to position [528, 0]
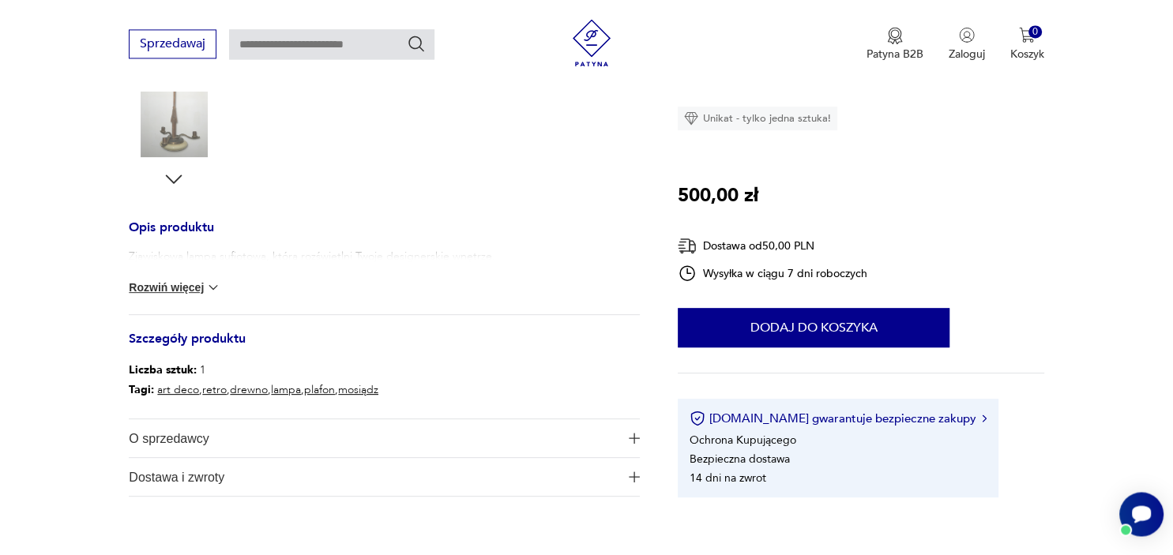
click at [191, 291] on button "Rozwiń więcej" at bounding box center [175, 288] width 92 height 16
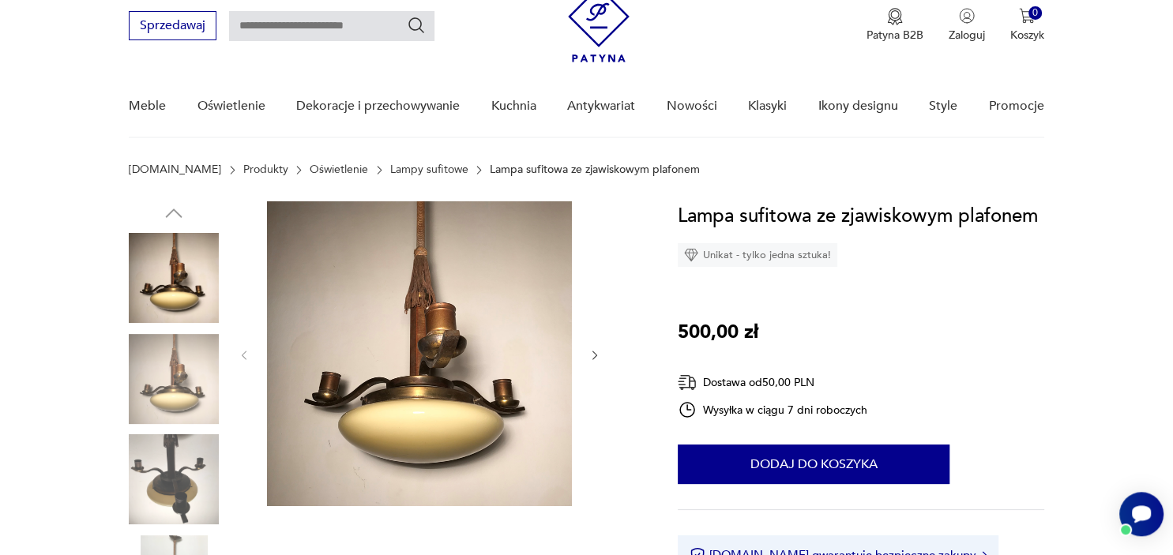
scroll to position [56, 0]
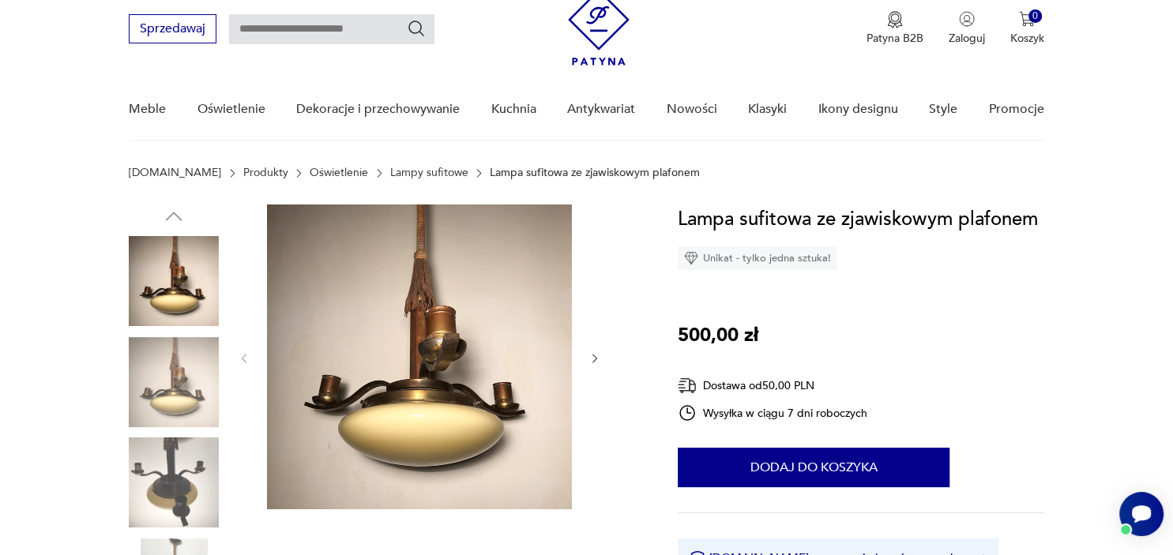
click at [184, 279] on img at bounding box center [174, 281] width 90 height 90
click at [463, 396] on img at bounding box center [419, 357] width 305 height 305
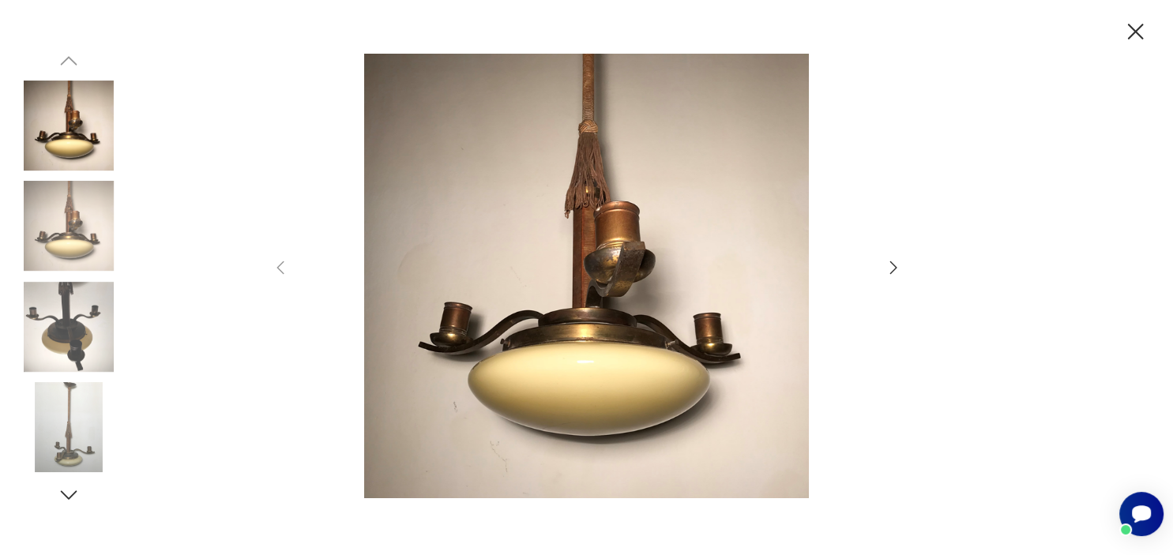
click at [891, 267] on icon "button" at bounding box center [893, 267] width 19 height 19
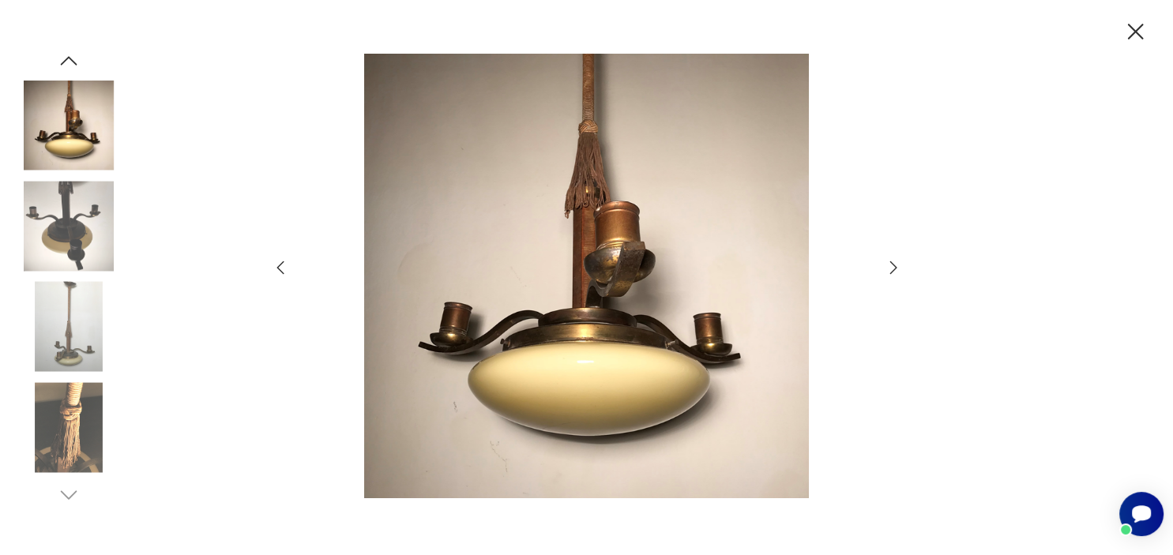
click at [891, 267] on icon "button" at bounding box center [893, 267] width 19 height 19
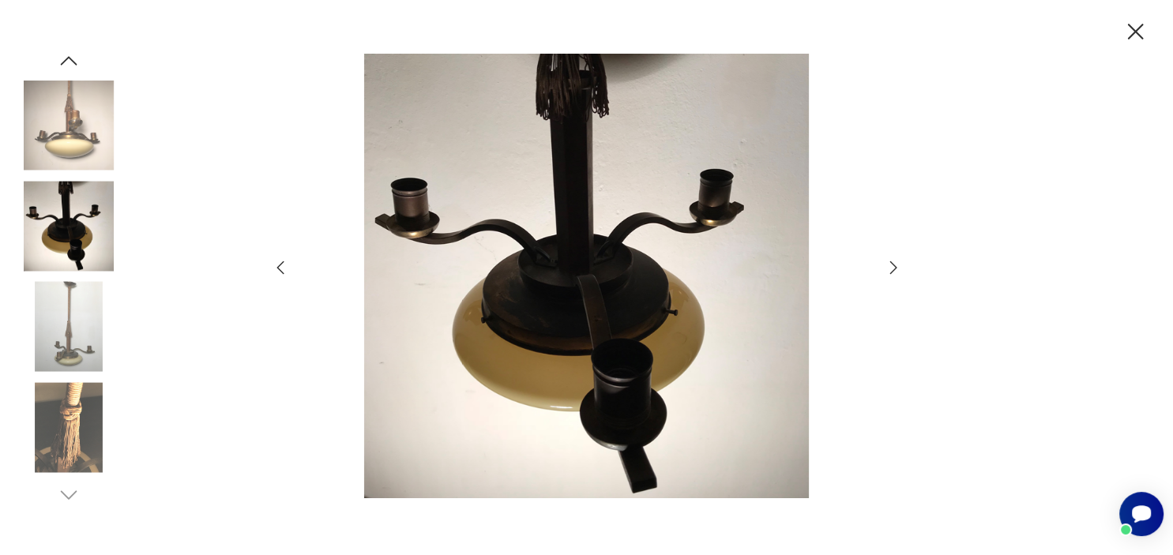
click at [891, 267] on icon "button" at bounding box center [893, 267] width 19 height 19
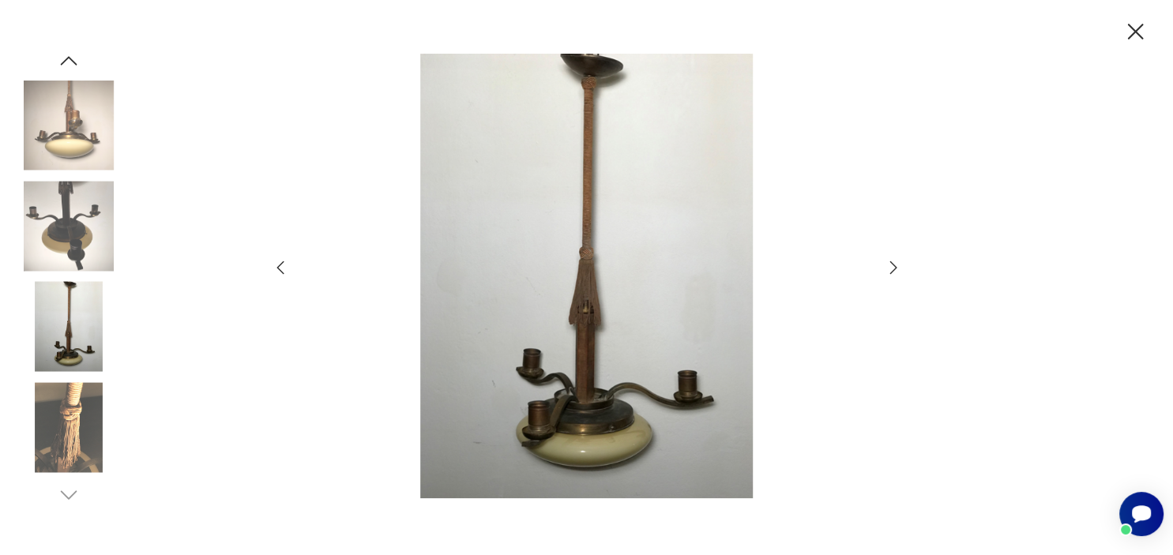
click at [891, 267] on icon "button" at bounding box center [893, 267] width 19 height 19
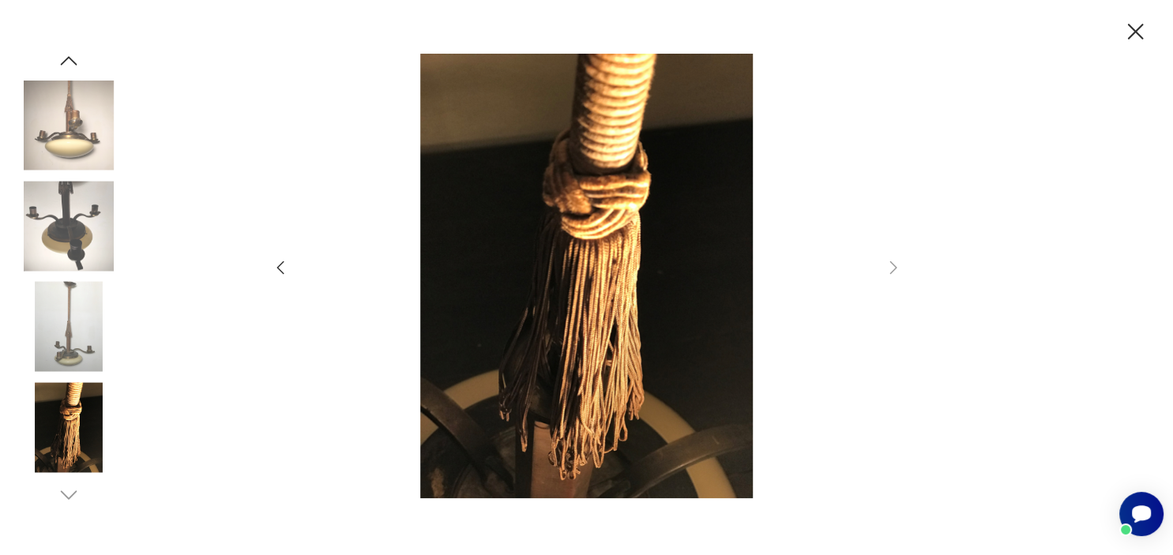
click at [61, 242] on img at bounding box center [69, 226] width 90 height 90
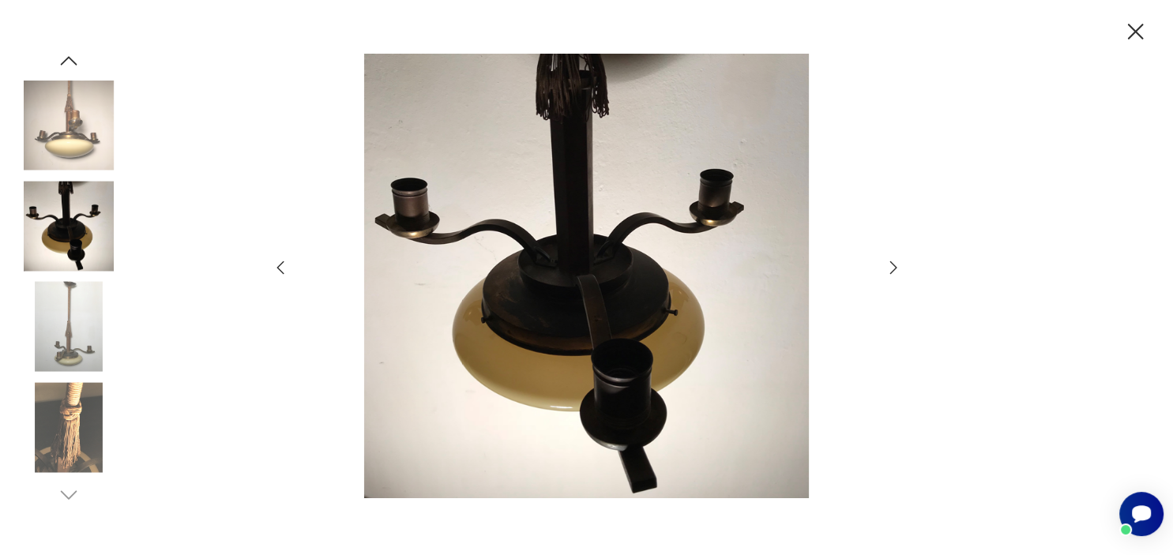
click at [55, 141] on img at bounding box center [69, 126] width 90 height 90
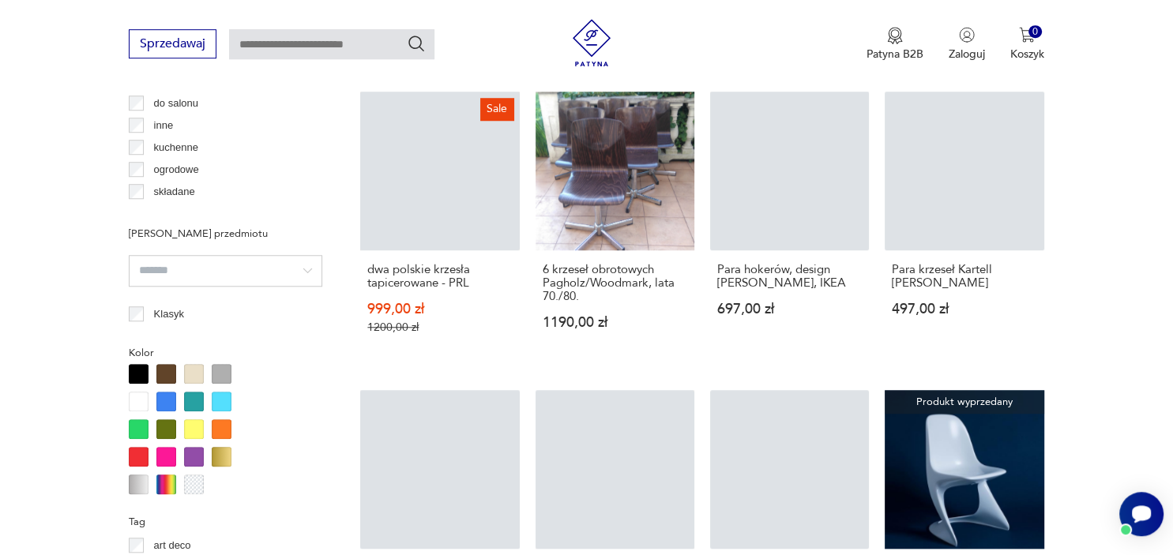
scroll to position [1279, 0]
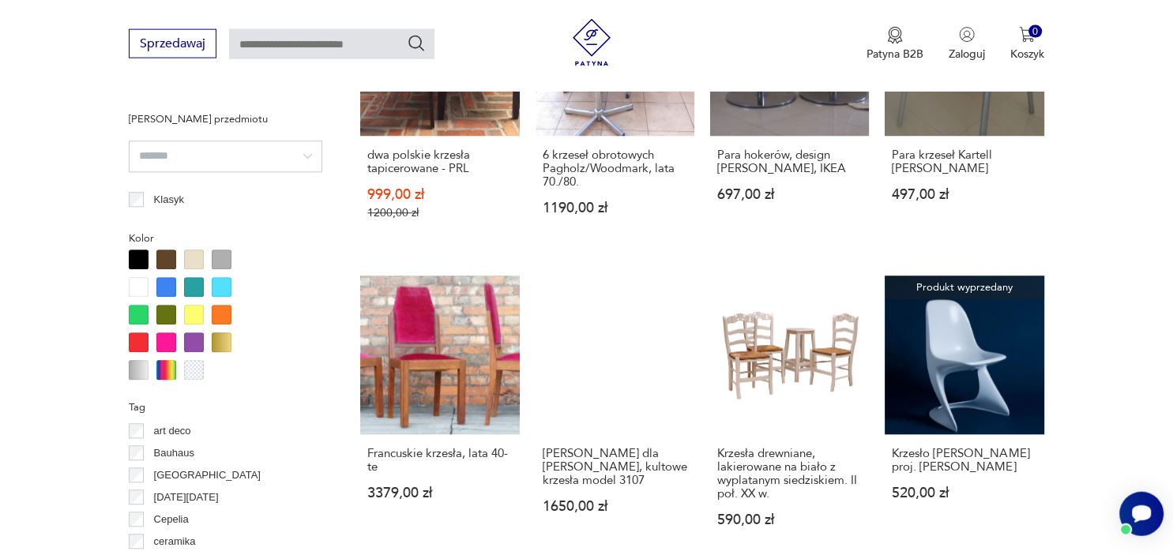
scroll to position [1400, 0]
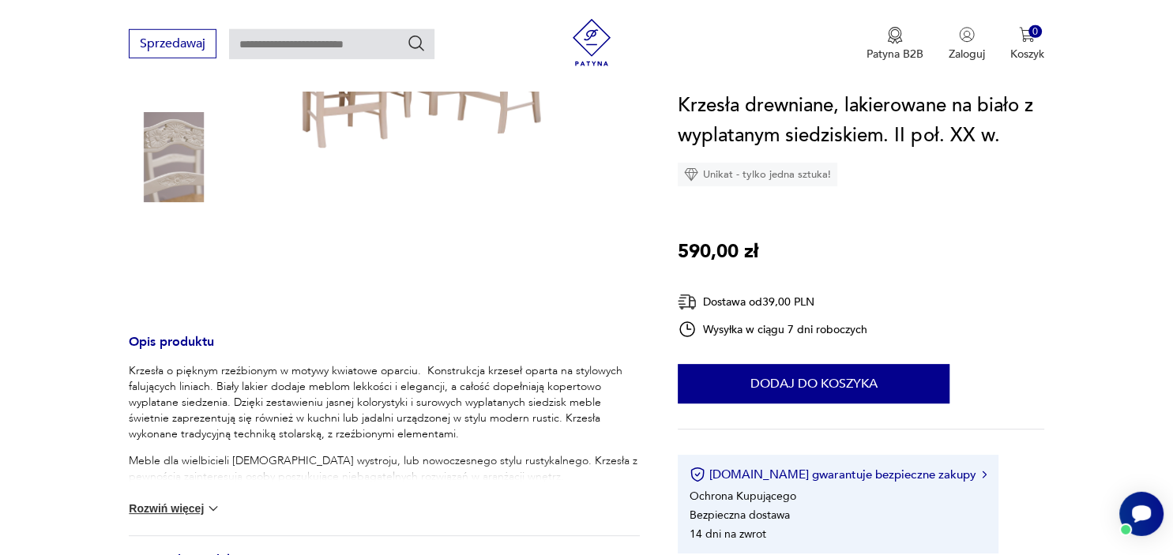
scroll to position [355, 0]
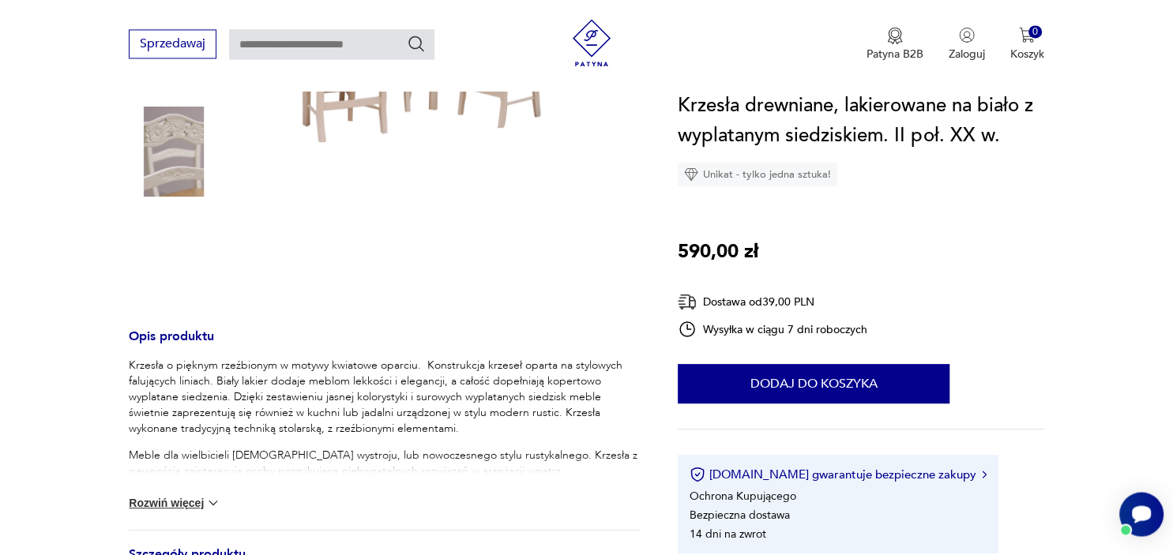
click at [211, 501] on img at bounding box center [213, 503] width 16 height 16
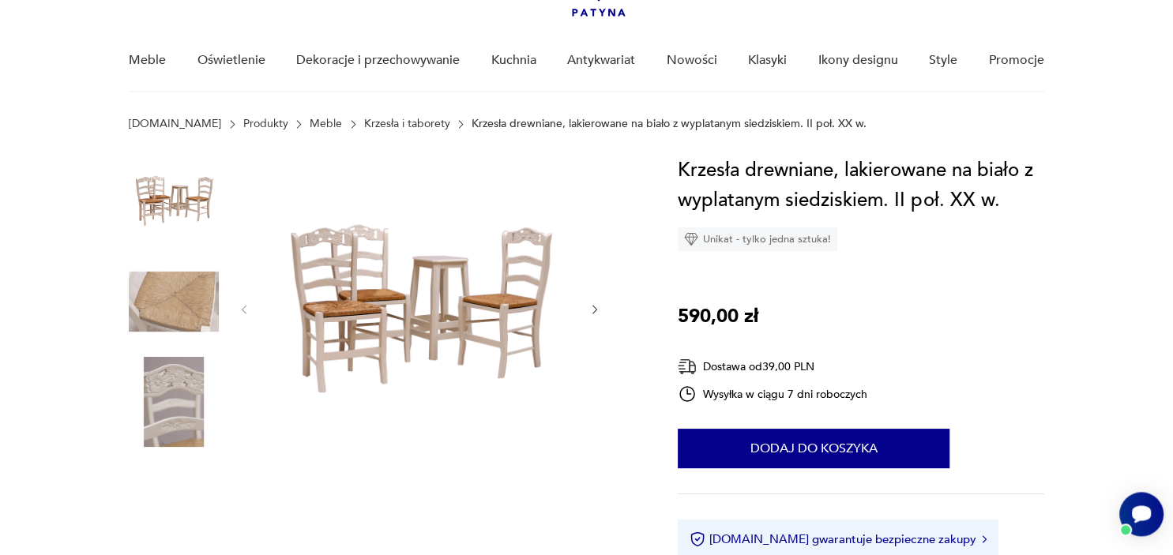
scroll to position [109, 0]
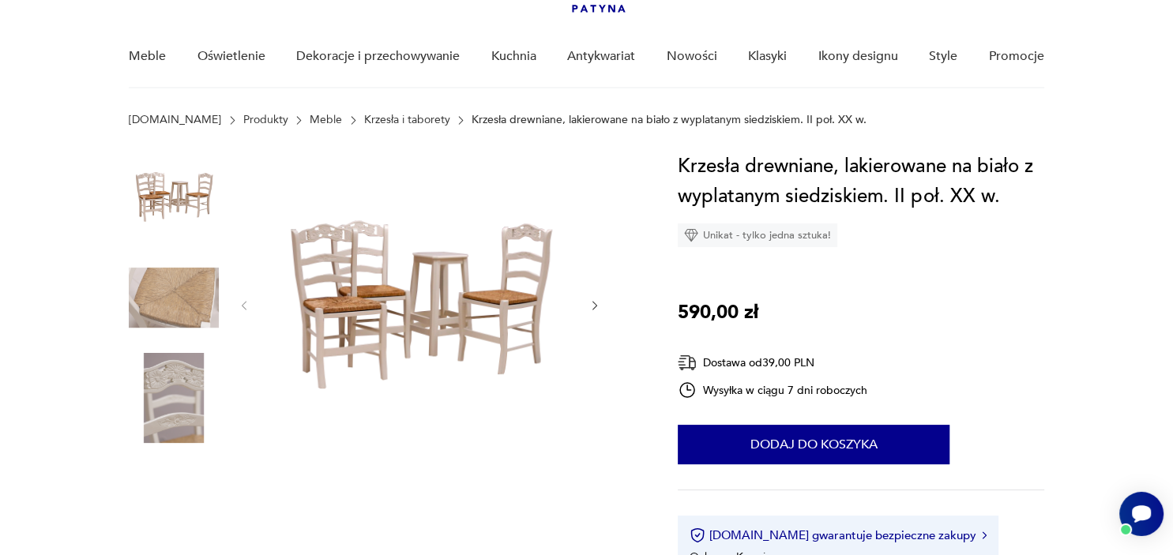
click at [187, 204] on img at bounding box center [174, 197] width 90 height 90
click at [460, 312] on img at bounding box center [419, 304] width 305 height 305
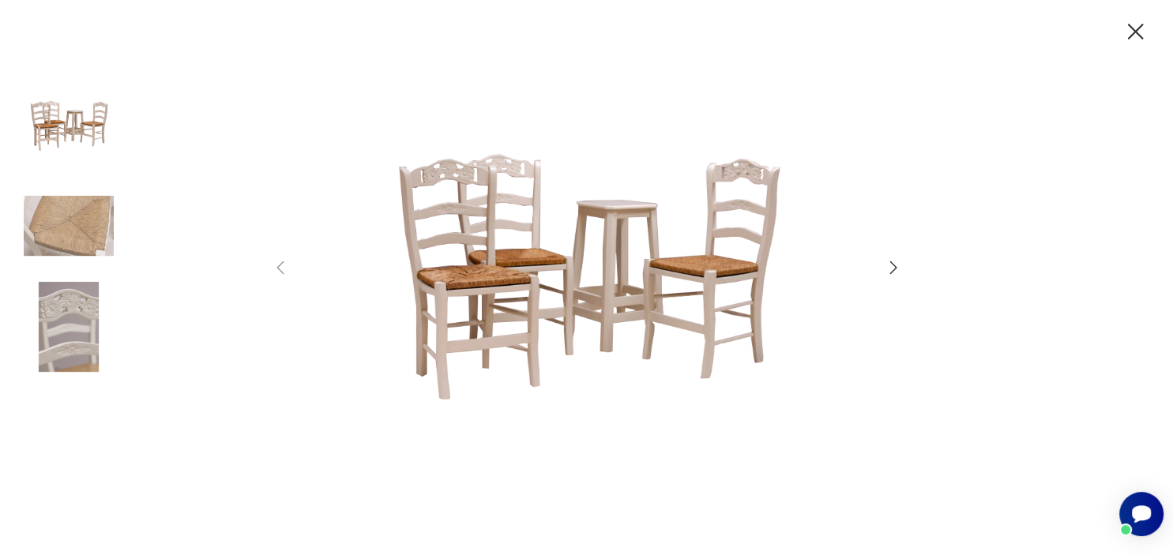
click at [896, 265] on icon "button" at bounding box center [893, 267] width 19 height 19
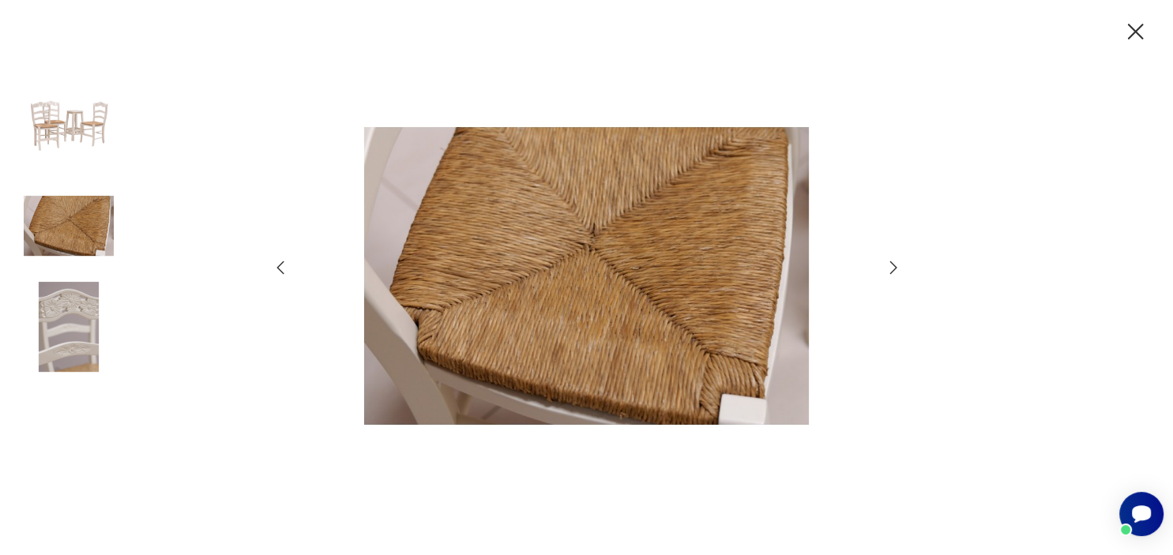
click at [896, 265] on icon "button" at bounding box center [893, 267] width 19 height 19
